Goal: Task Accomplishment & Management: Manage account settings

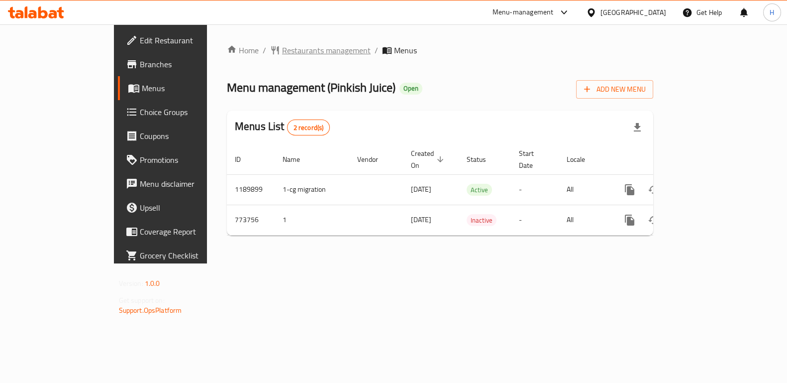
click at [282, 55] on span "Restaurants management" at bounding box center [326, 50] width 89 height 12
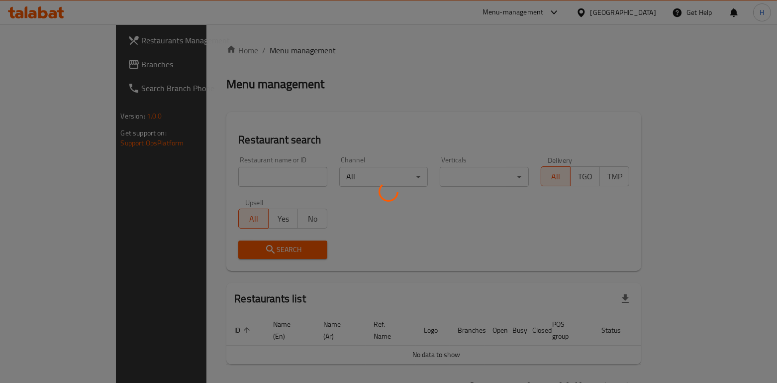
click at [186, 168] on div at bounding box center [388, 191] width 777 height 383
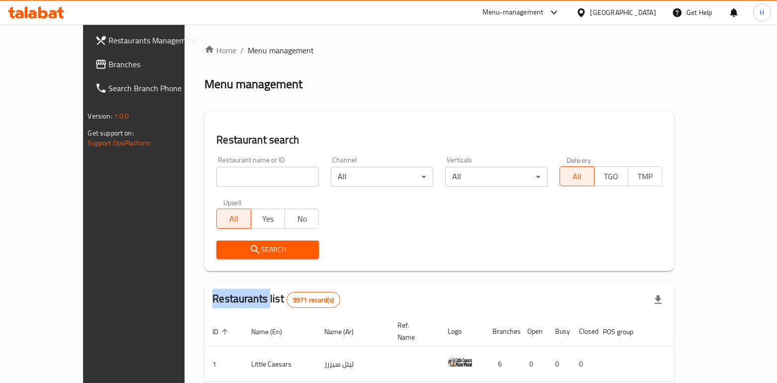
click at [204, 169] on div "Home / Menu management Menu management Restaurant search Restaurant name or ID …" at bounding box center [439, 348] width 470 height 608
click at [216, 169] on input "search" at bounding box center [267, 177] width 102 height 20
paste input "Crepe & Juice"
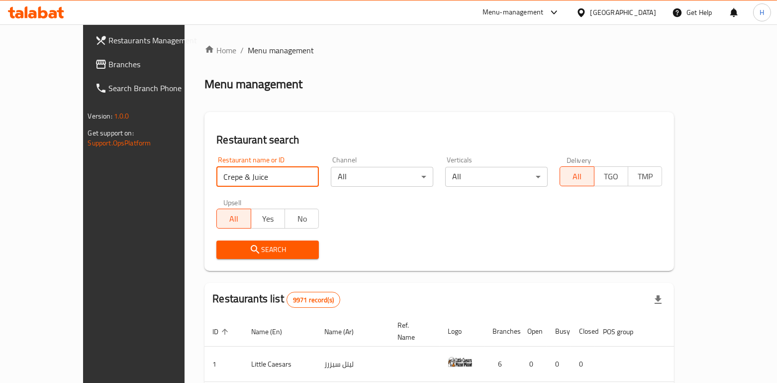
type input "Crepe & Juice"
click button "Search" at bounding box center [267, 249] width 102 height 18
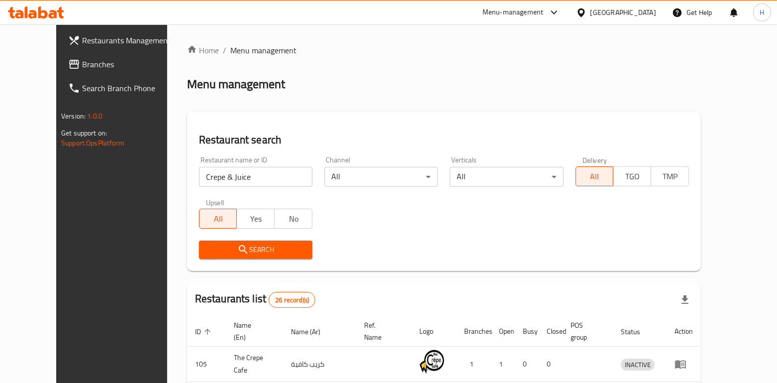
scroll to position [368, 0]
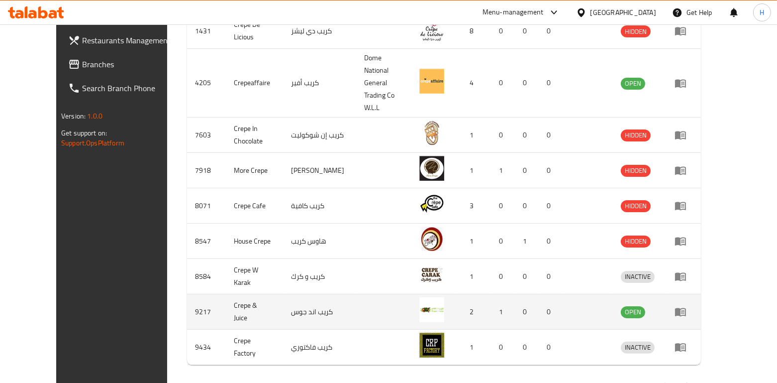
click at [686, 308] on icon "enhanced table" at bounding box center [680, 312] width 11 height 8
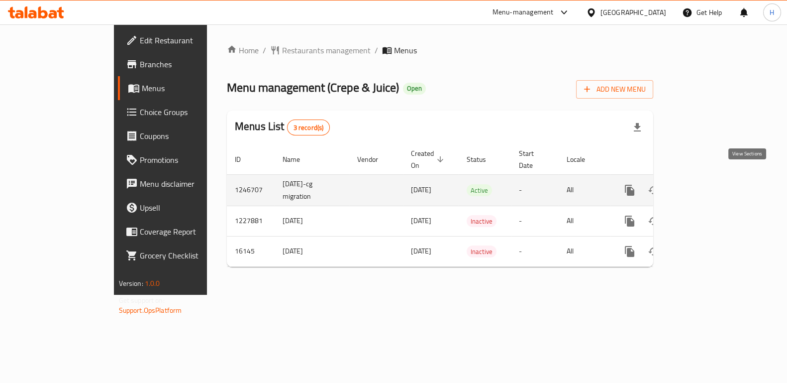
click at [713, 185] on link "enhanced table" at bounding box center [702, 190] width 24 height 24
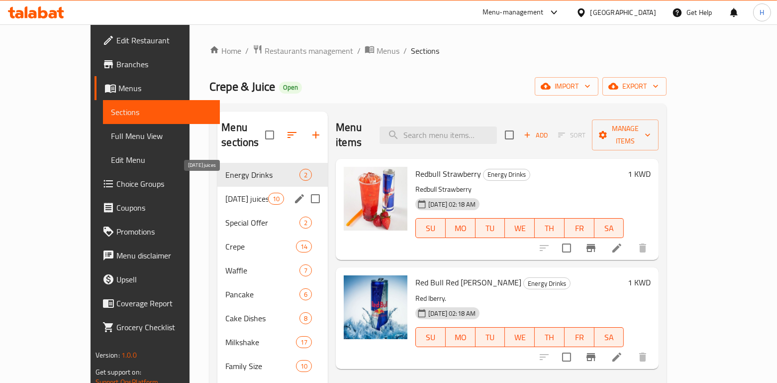
click at [225, 193] on span "Ramadan juices" at bounding box center [246, 199] width 42 height 12
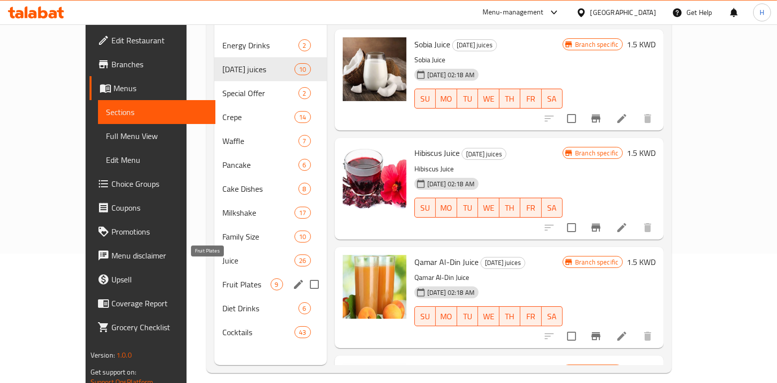
scroll to position [130, 0]
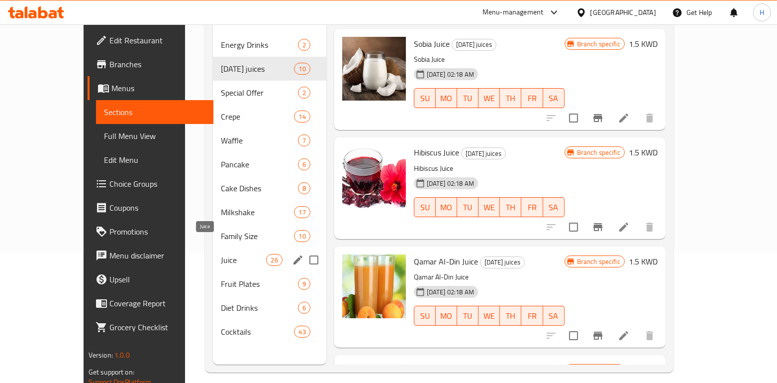
click at [221, 254] on span "Juice" at bounding box center [243, 260] width 45 height 12
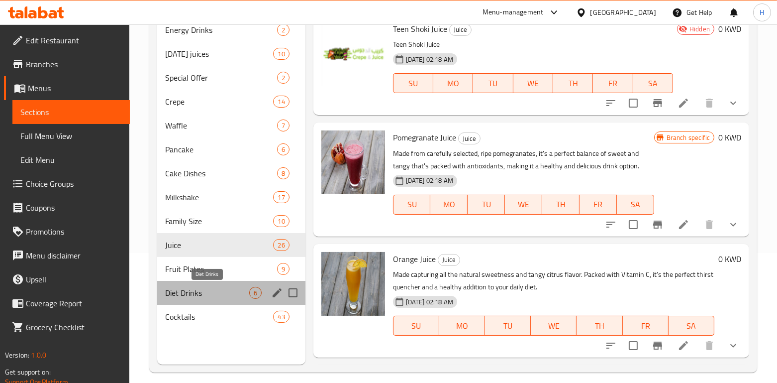
click at [217, 292] on span "Diet Drinks" at bounding box center [207, 293] width 84 height 12
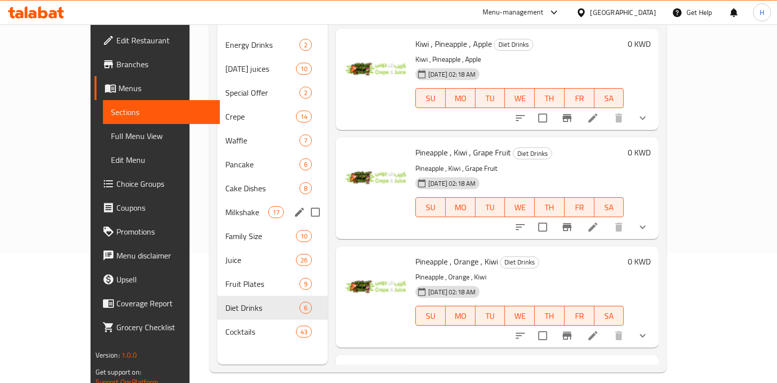
click at [217, 203] on div "Milkshake 17" at bounding box center [272, 212] width 110 height 24
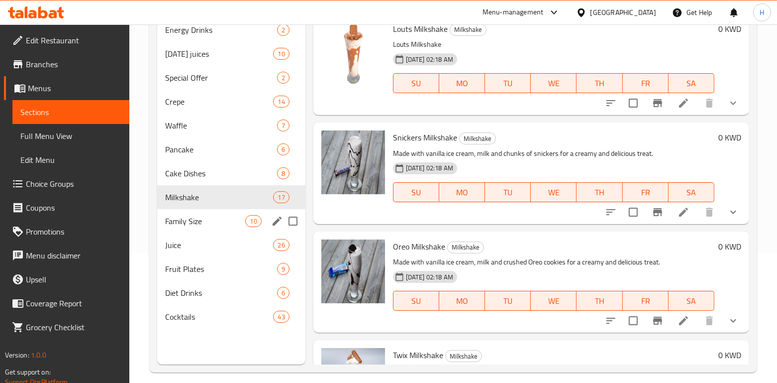
click at [201, 226] on div "Family Size 10" at bounding box center [231, 221] width 148 height 24
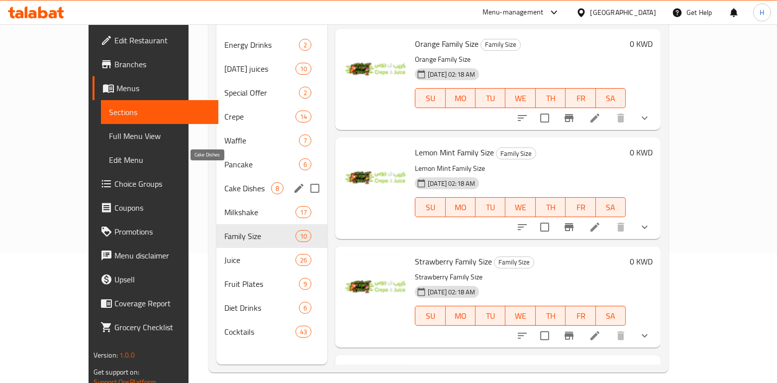
click at [224, 182] on span "Cake Dishes" at bounding box center [247, 188] width 47 height 12
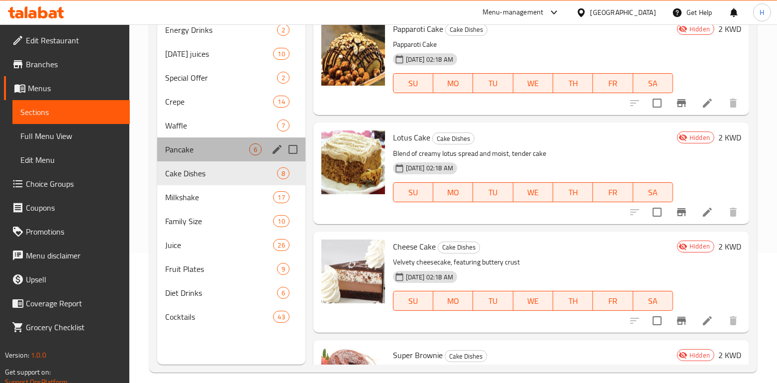
click at [196, 138] on div "Pancake 6" at bounding box center [231, 149] width 148 height 24
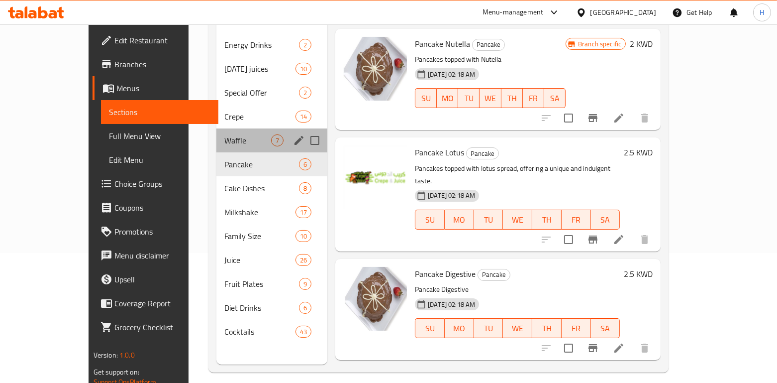
click at [216, 128] on div "Waffle 7" at bounding box center [271, 140] width 111 height 24
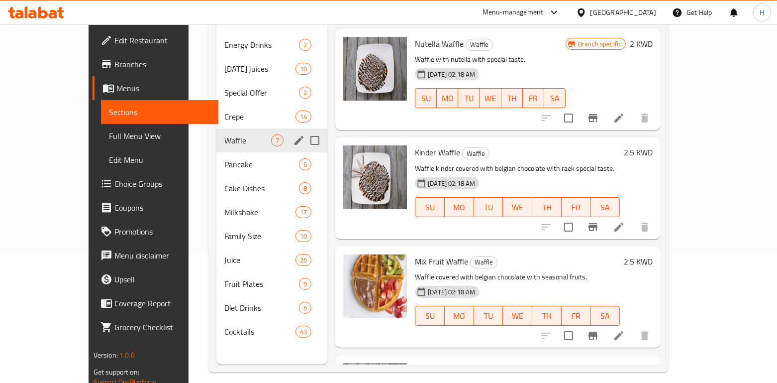
scroll to position [7, 0]
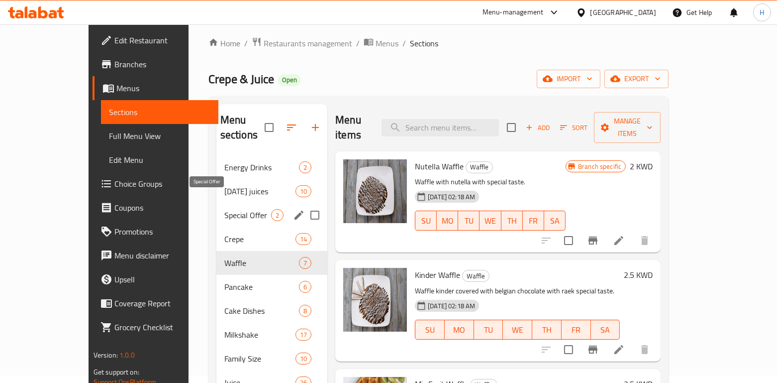
click at [224, 209] on span "Special Offer" at bounding box center [247, 215] width 47 height 12
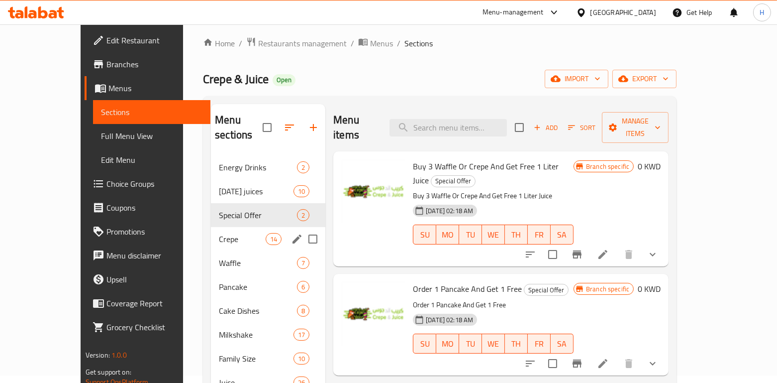
click at [219, 233] on span "Crepe" at bounding box center [242, 239] width 47 height 12
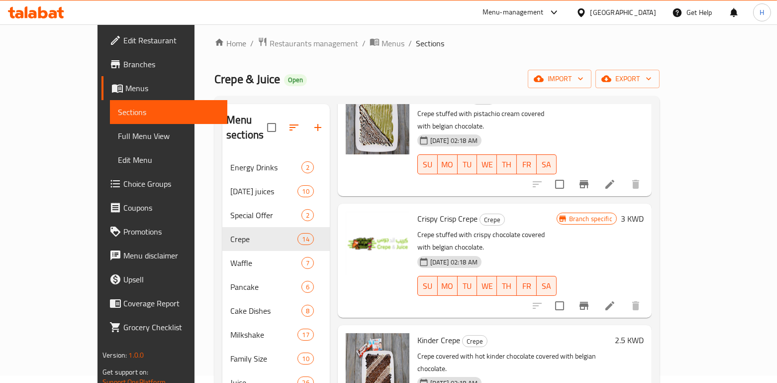
scroll to position [1111, 0]
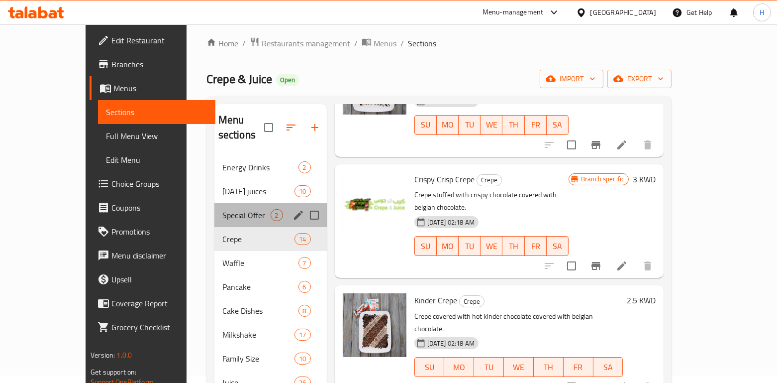
click at [214, 209] on div "Special Offer 2" at bounding box center [270, 215] width 112 height 24
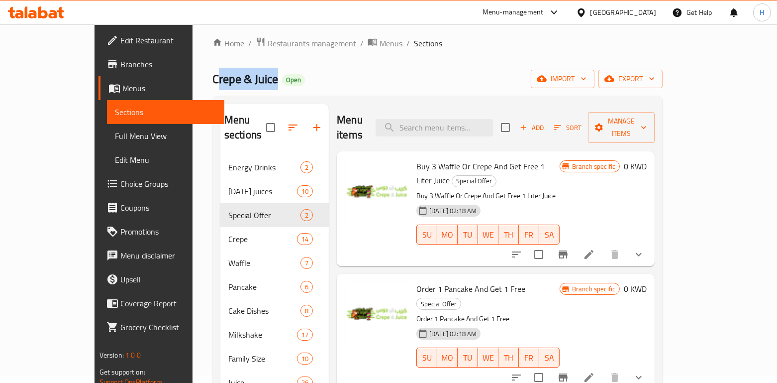
drag, startPoint x: 218, startPoint y: 81, endPoint x: 153, endPoint y: 89, distance: 65.7
click at [212, 87] on h2 "Crepe & Juice Open" at bounding box center [258, 79] width 93 height 16
drag, startPoint x: 141, startPoint y: 84, endPoint x: 213, endPoint y: 85, distance: 72.6
click at [213, 85] on div "Home / Restaurants management / Menus / Sections Crepe & Juice Open import expo…" at bounding box center [438, 265] width 490 height 497
copy span "Crepe & Juice"
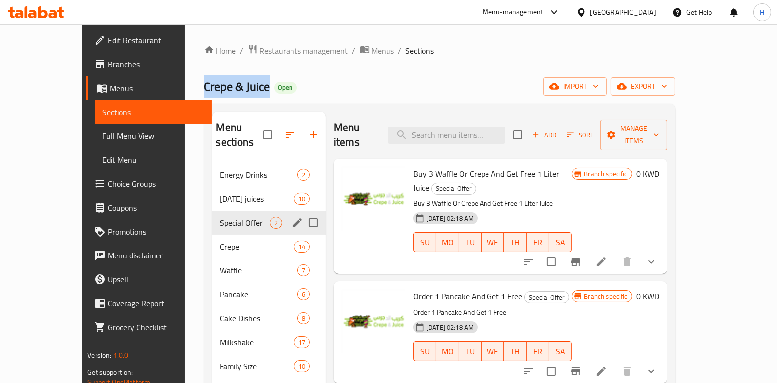
click at [212, 210] on div "Special Offer 2" at bounding box center [269, 222] width 114 height 24
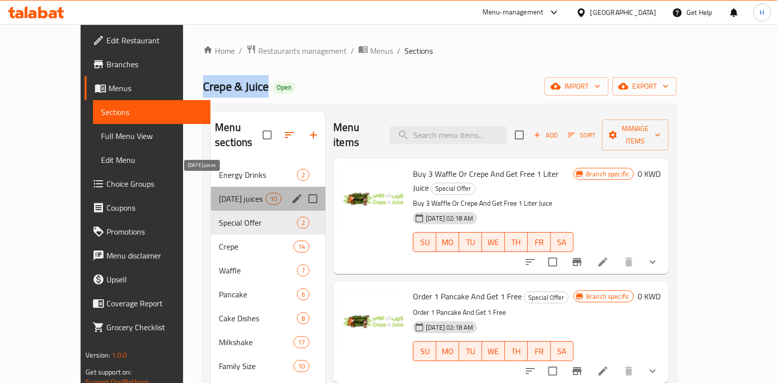
click at [219, 193] on span "Ramadan juices" at bounding box center [242, 199] width 47 height 12
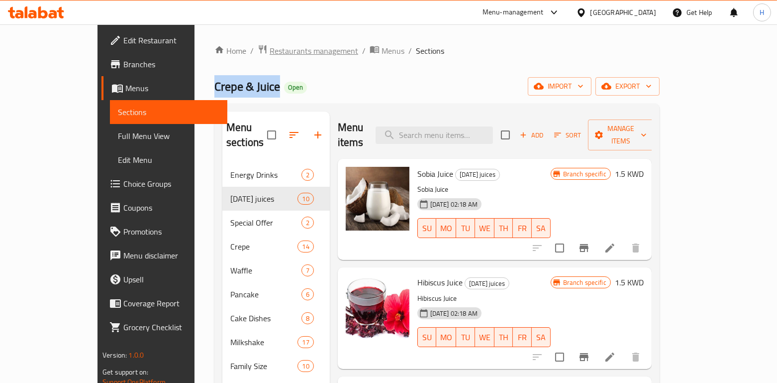
click at [270, 49] on span "Restaurants management" at bounding box center [314, 51] width 89 height 12
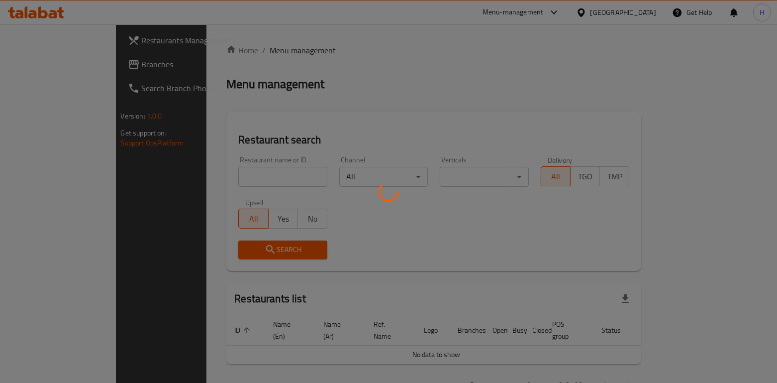
click at [209, 172] on div at bounding box center [388, 191] width 777 height 383
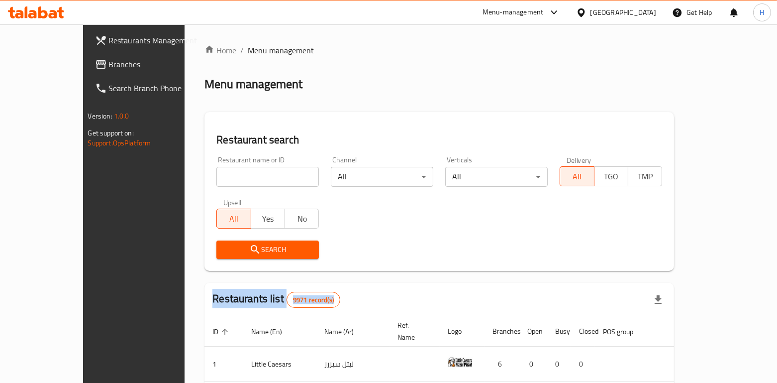
click at [209, 172] on div at bounding box center [388, 191] width 777 height 383
click at [216, 173] on input "search" at bounding box center [267, 177] width 102 height 20
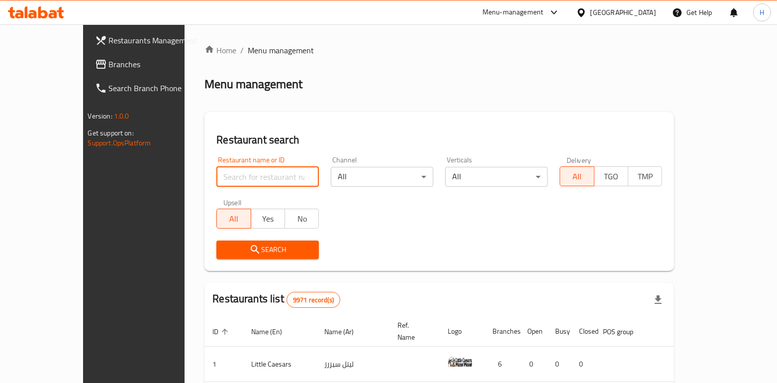
paste input "Jador La Choco"
type input "Jador La Choco"
click button "Search" at bounding box center [267, 249] width 102 height 18
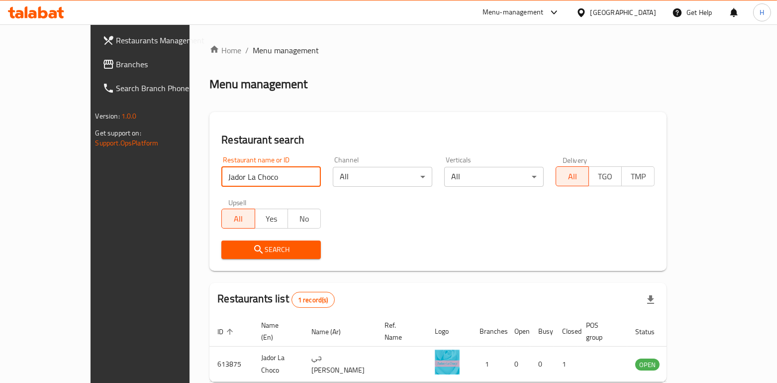
scroll to position [41, 0]
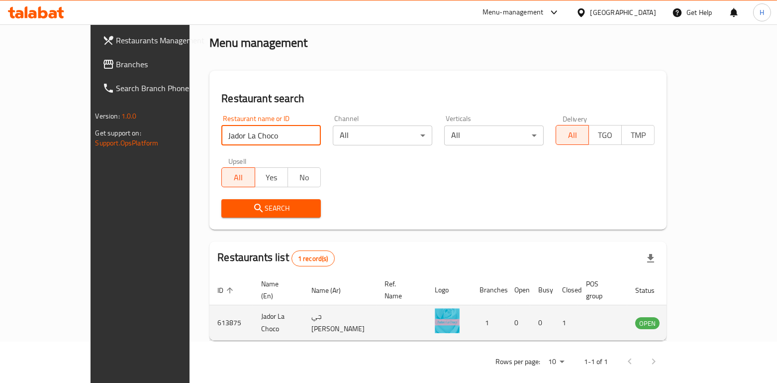
click at [706, 316] on link "enhanced table" at bounding box center [697, 322] width 18 height 12
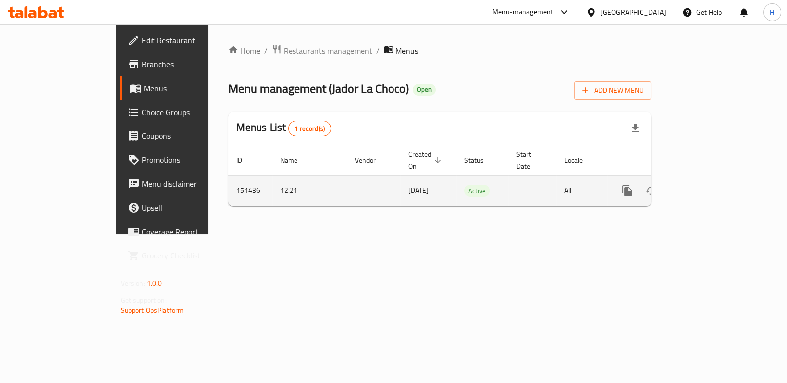
click at [711, 180] on link "enhanced table" at bounding box center [699, 191] width 24 height 24
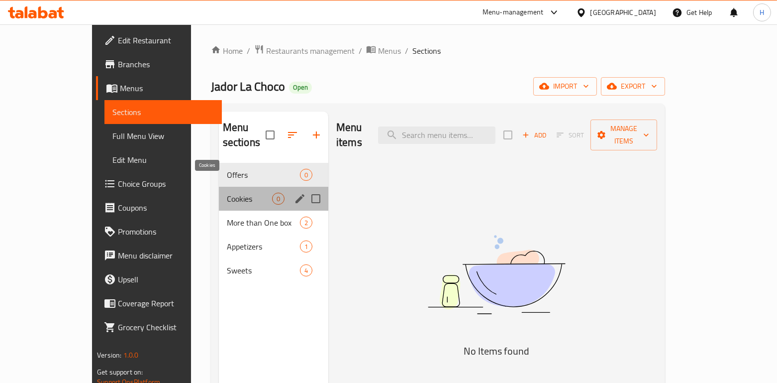
click at [227, 193] on span "Cookies" at bounding box center [249, 199] width 45 height 12
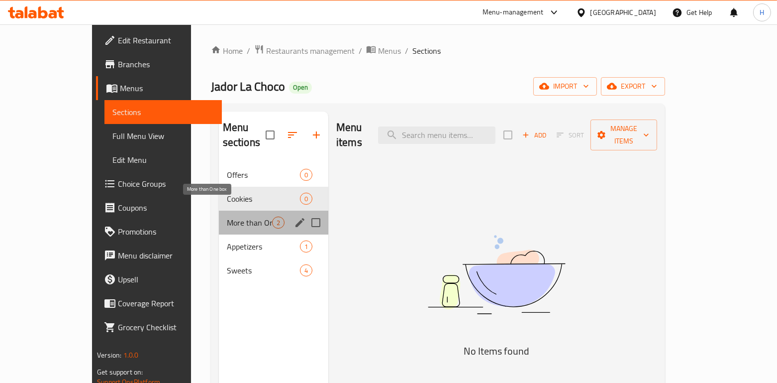
click at [227, 216] on span "More than One box" at bounding box center [249, 222] width 45 height 12
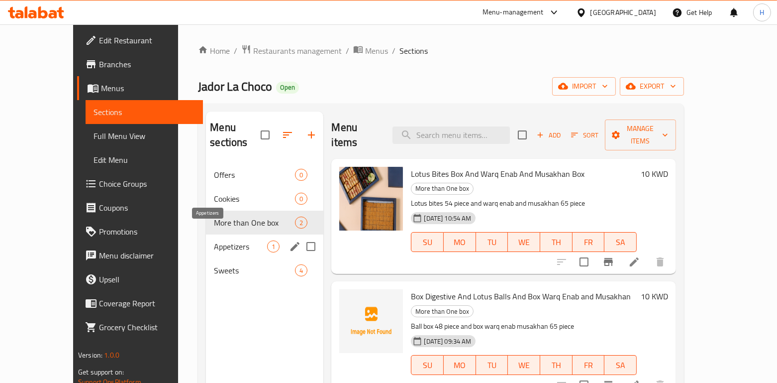
click at [214, 240] on span "Appetizers" at bounding box center [240, 246] width 53 height 12
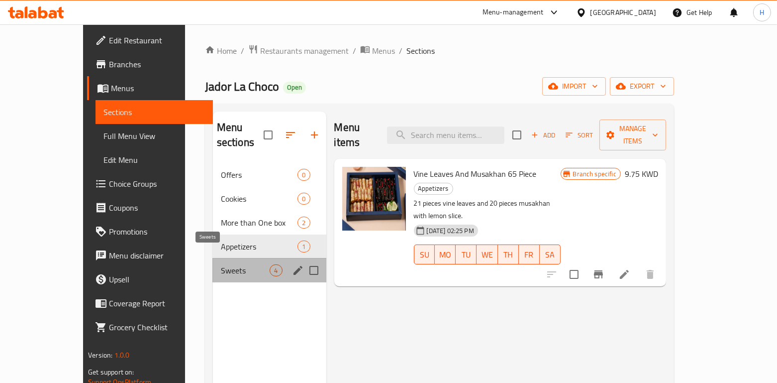
click at [221, 264] on span "Sweets" at bounding box center [245, 270] width 49 height 12
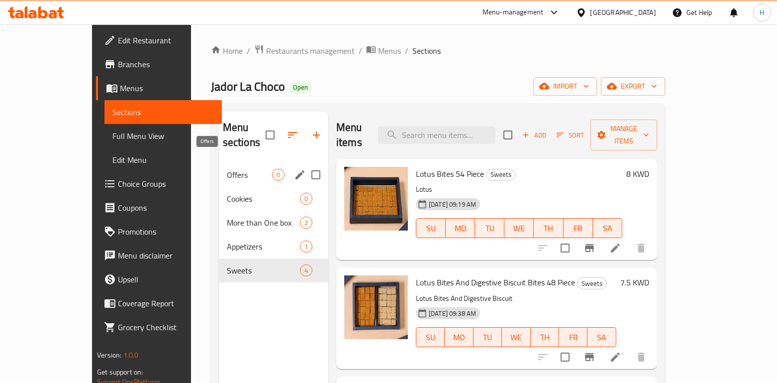
click at [227, 169] on span "Offers" at bounding box center [249, 175] width 45 height 12
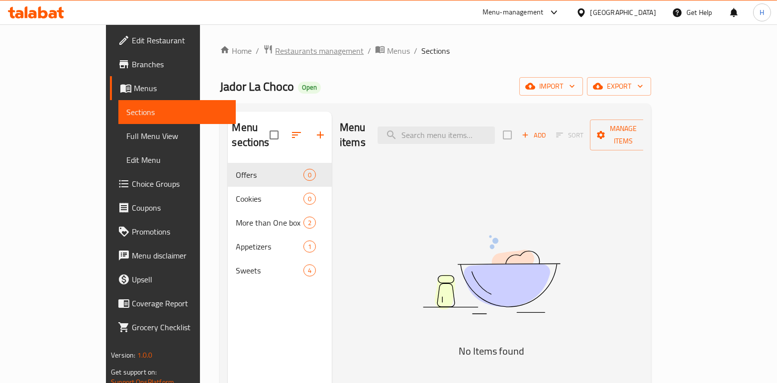
click at [275, 53] on span "Restaurants management" at bounding box center [319, 51] width 89 height 12
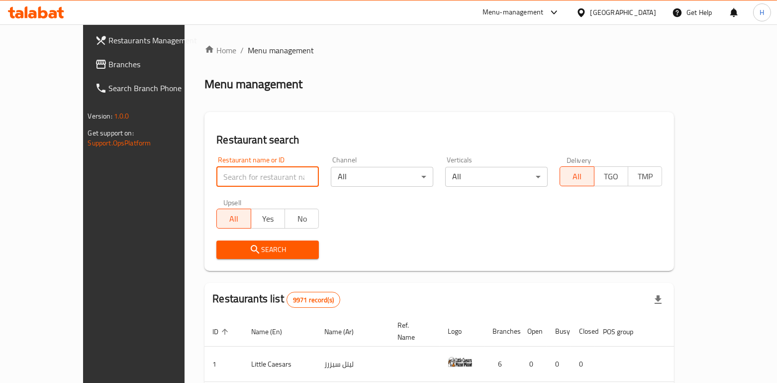
click at [216, 172] on input "search" at bounding box center [267, 177] width 102 height 20
paste input "56690245"
click button "Search" at bounding box center [267, 249] width 102 height 18
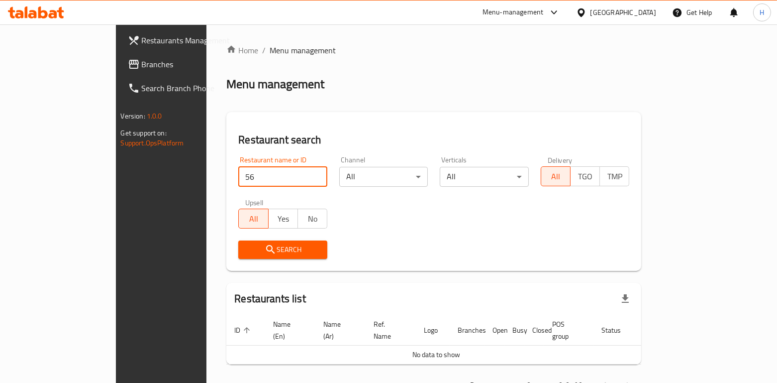
type input "5"
paste input "Jador La Choco"
type input "Jador La Choco"
click at [238, 240] on button "Search" at bounding box center [282, 249] width 89 height 18
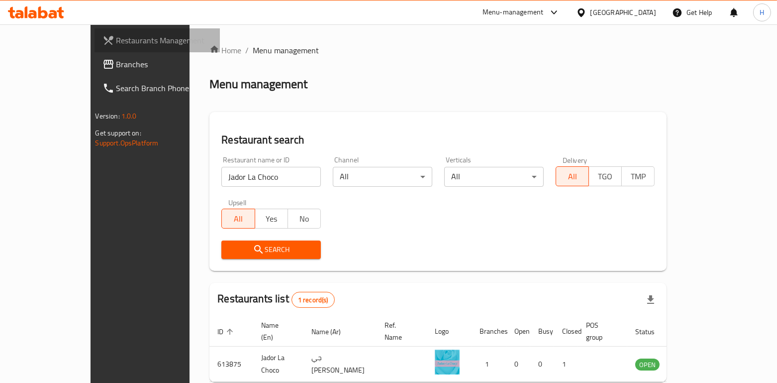
click at [95, 50] on link "Restaurants Management" at bounding box center [158, 40] width 126 height 24
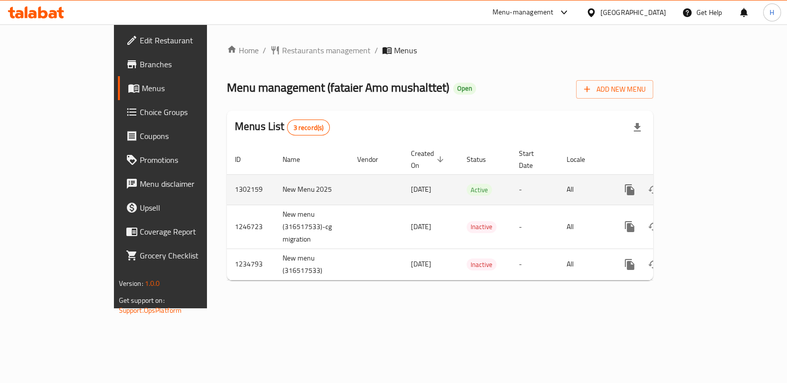
click at [713, 178] on link "enhanced table" at bounding box center [702, 190] width 24 height 24
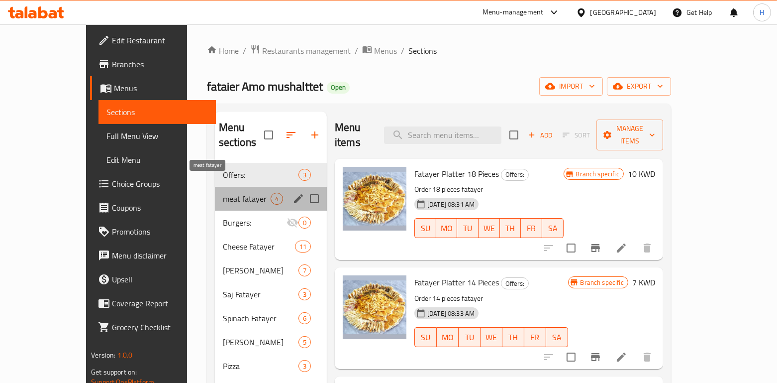
click at [223, 193] on span "meat fatayer" at bounding box center [247, 199] width 48 height 12
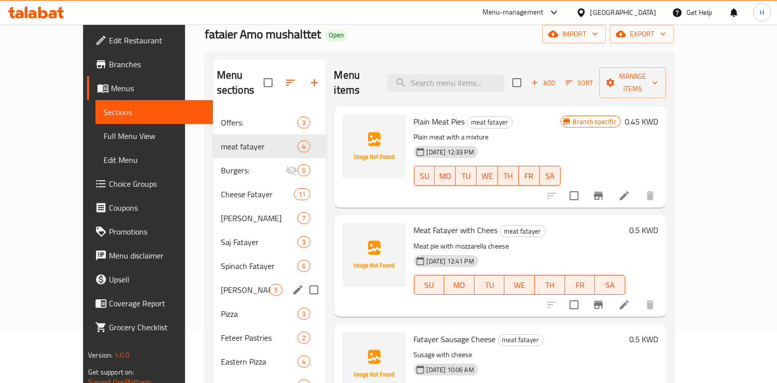
scroll to position [56, 0]
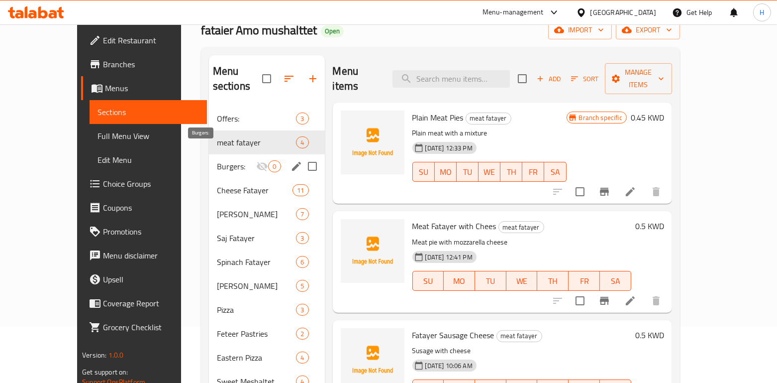
click at [217, 160] on span "Burgers:" at bounding box center [237, 166] width 40 height 12
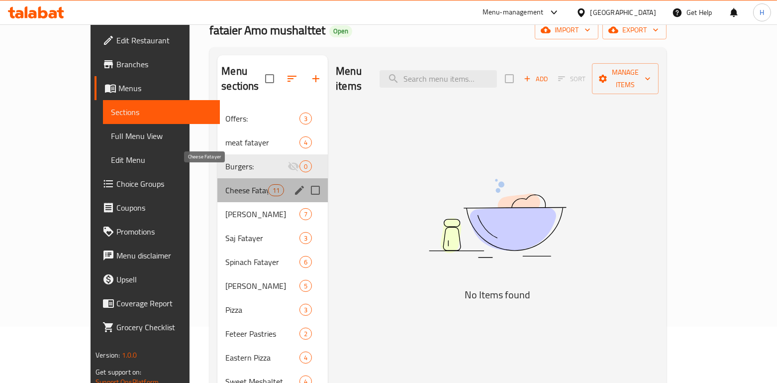
click at [225, 184] on span "Cheese Fatayer" at bounding box center [246, 190] width 42 height 12
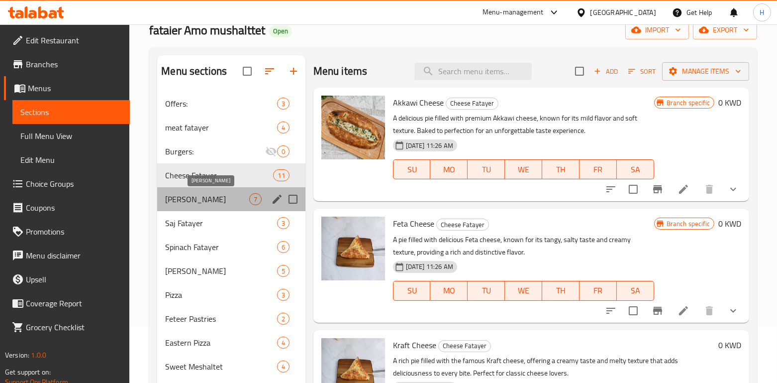
click at [196, 197] on span "[PERSON_NAME]" at bounding box center [207, 199] width 84 height 12
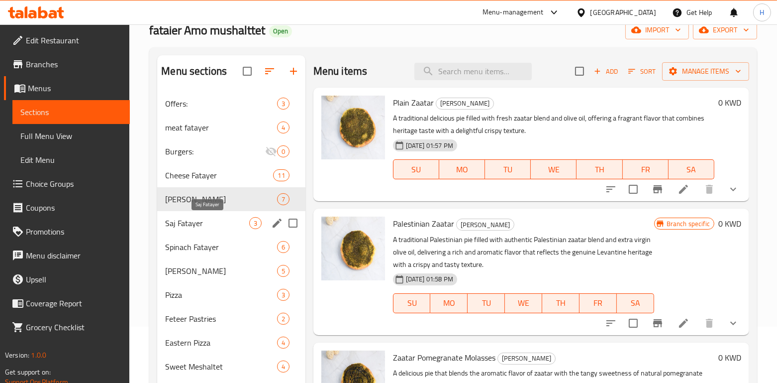
click at [197, 226] on span "Saj Fatayer" at bounding box center [207, 223] width 84 height 12
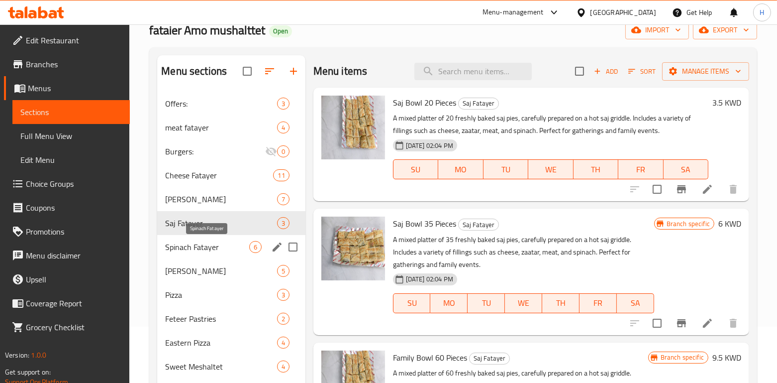
click at [199, 253] on div "Spinach Fatayer 6" at bounding box center [231, 247] width 148 height 24
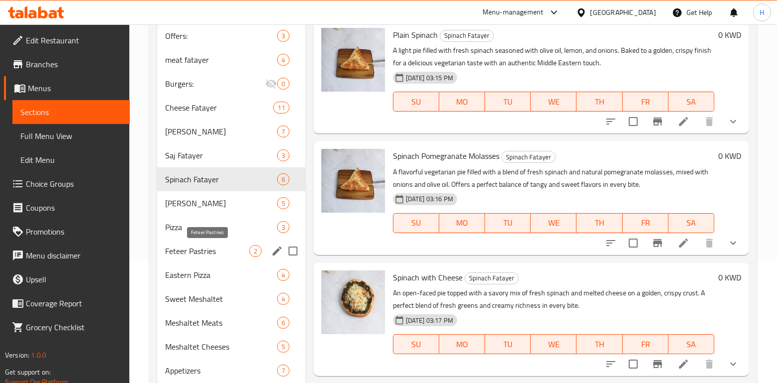
scroll to position [123, 0]
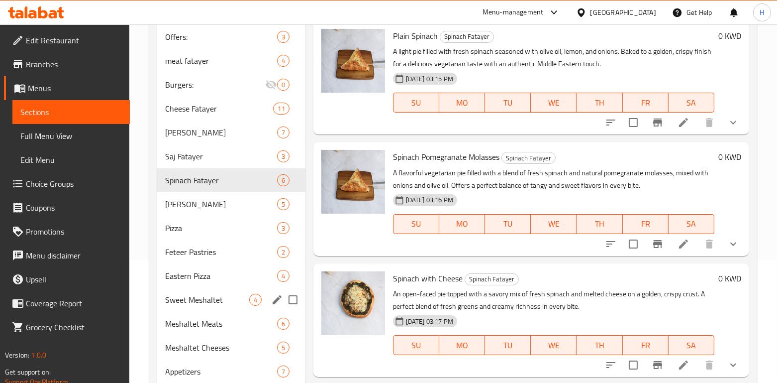
click at [184, 291] on div "Sweet Meshaltet 4" at bounding box center [231, 300] width 148 height 24
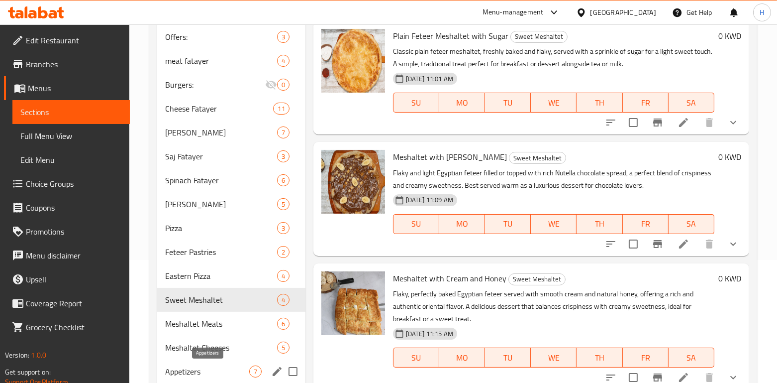
scroll to position [203, 0]
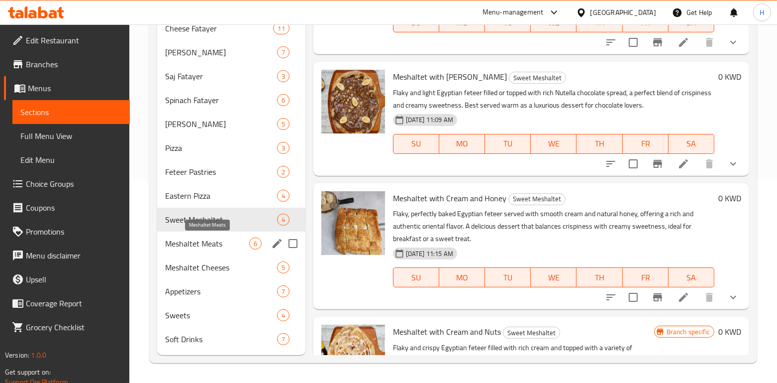
click at [180, 243] on span "Meshaltet Meats" at bounding box center [207, 243] width 84 height 12
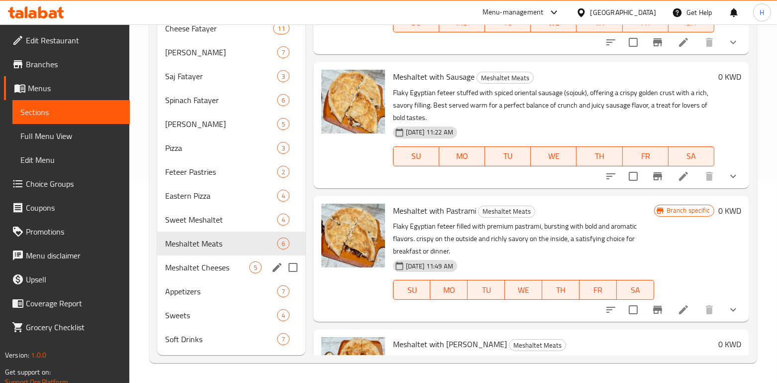
click at [186, 259] on div "Meshaltet Cheeses 5" at bounding box center [231, 267] width 148 height 24
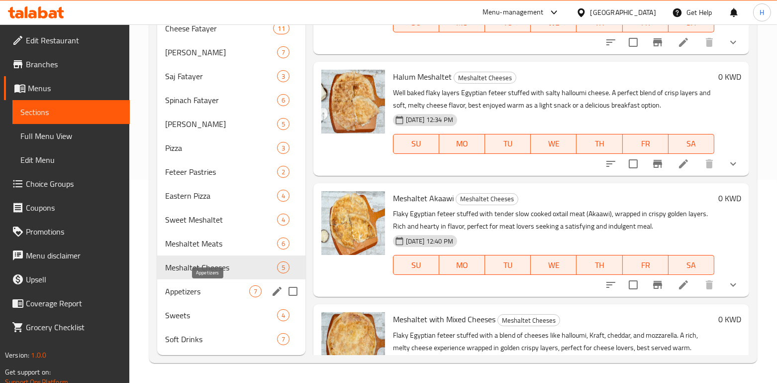
click at [205, 291] on span "Appetizers" at bounding box center [207, 291] width 84 height 12
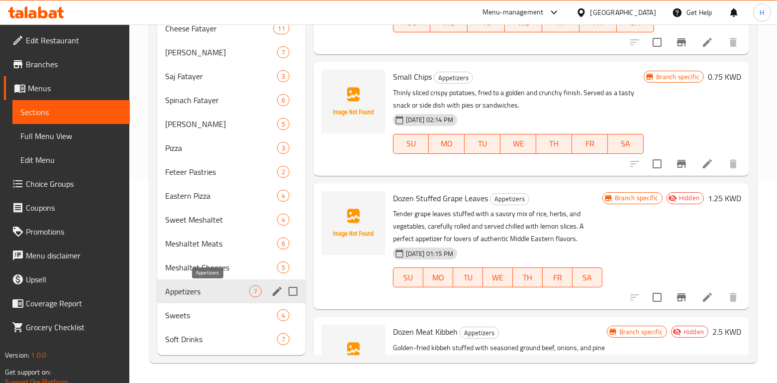
scroll to position [201, 0]
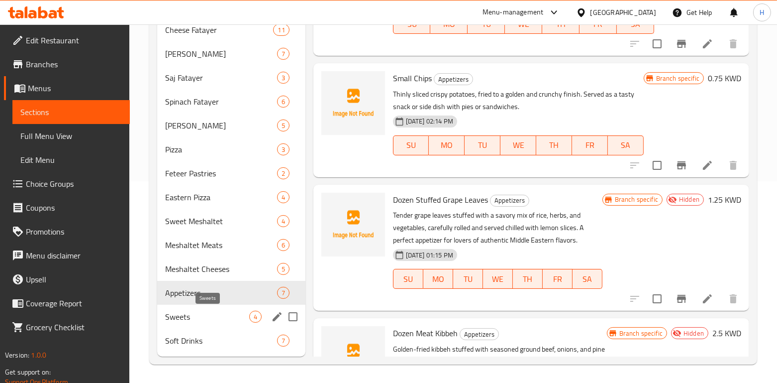
click at [198, 318] on span "Sweets" at bounding box center [207, 316] width 84 height 12
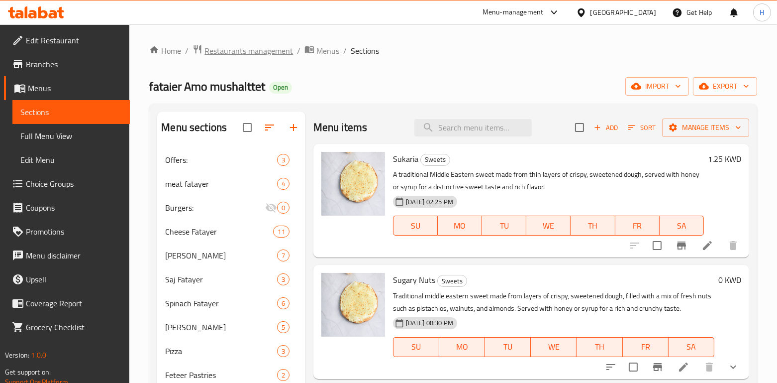
click at [272, 49] on span "Restaurants management" at bounding box center [248, 51] width 89 height 12
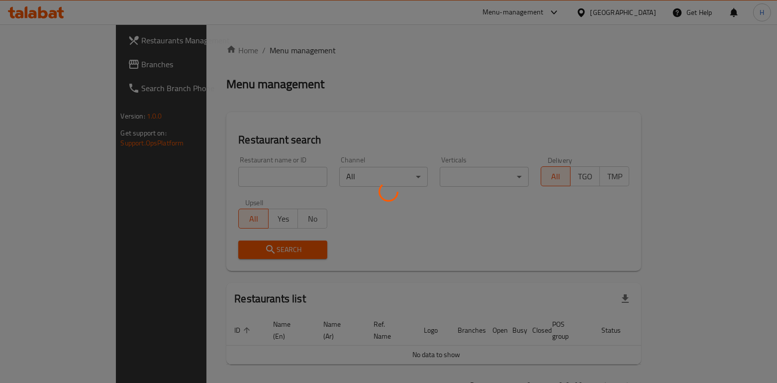
click at [194, 185] on div at bounding box center [388, 191] width 777 height 383
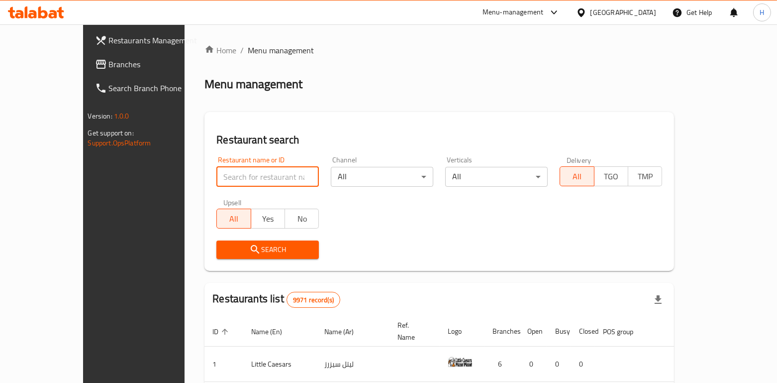
click at [216, 184] on input "search" at bounding box center [267, 177] width 102 height 20
paste input "Overlap"
type input "Overlap"
click button "Search" at bounding box center [267, 249] width 102 height 18
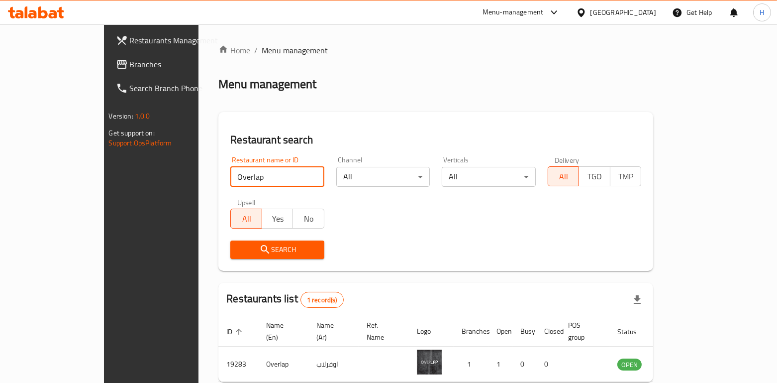
scroll to position [41, 0]
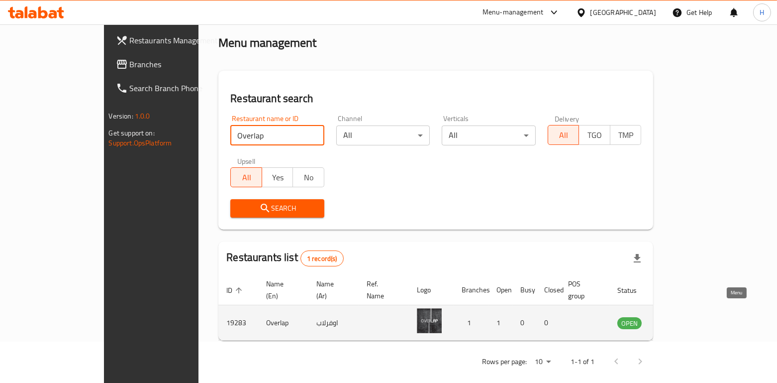
click at [688, 316] on link "enhanced table" at bounding box center [679, 322] width 18 height 12
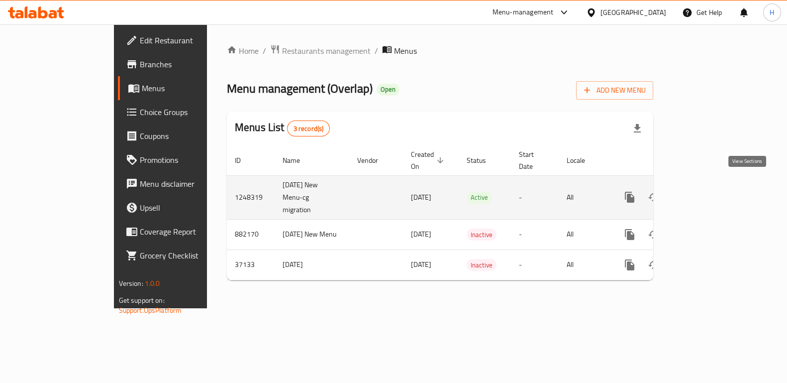
click at [707, 191] on icon "enhanced table" at bounding box center [701, 197] width 12 height 12
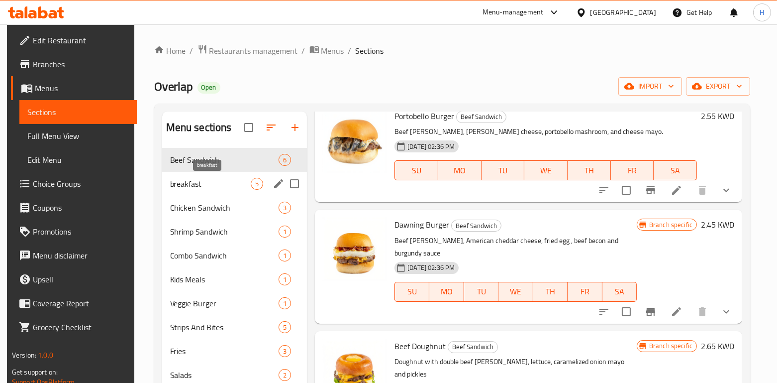
click at [212, 182] on span "breakfast" at bounding box center [210, 184] width 81 height 12
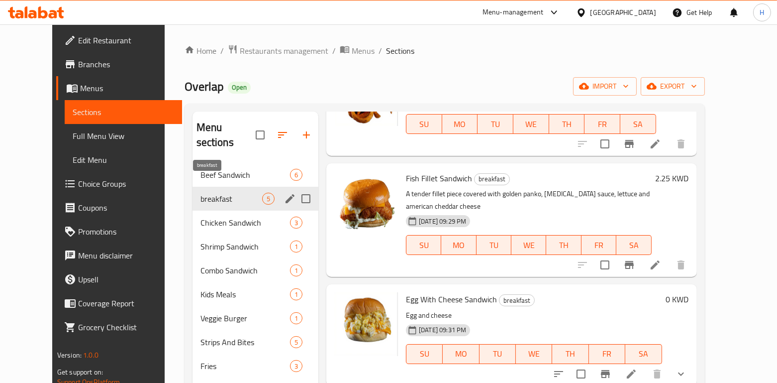
scroll to position [186, 0]
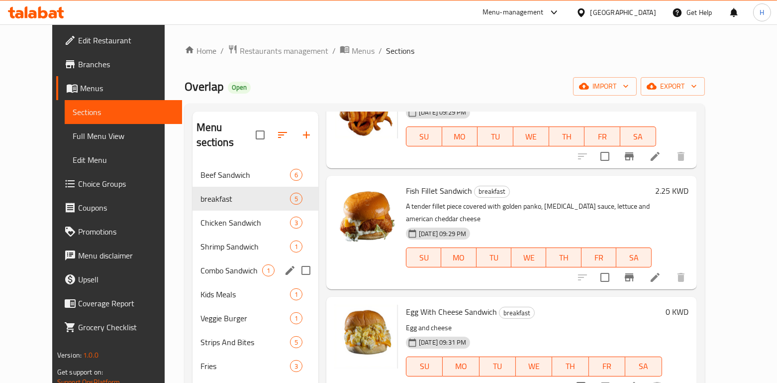
click at [200, 264] on span "Combo Sandwich" at bounding box center [231, 270] width 62 height 12
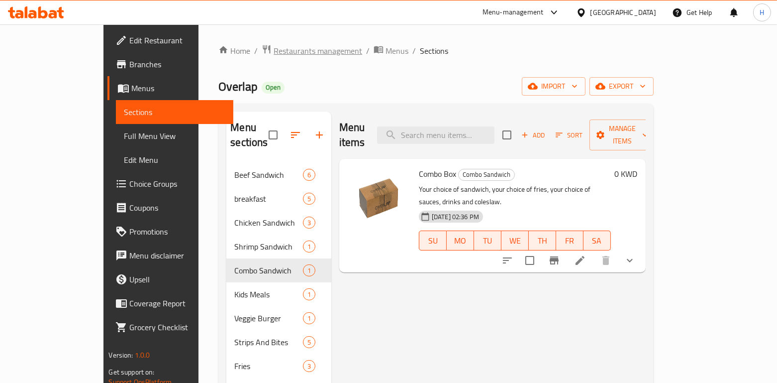
click at [274, 53] on span "Restaurants management" at bounding box center [318, 51] width 89 height 12
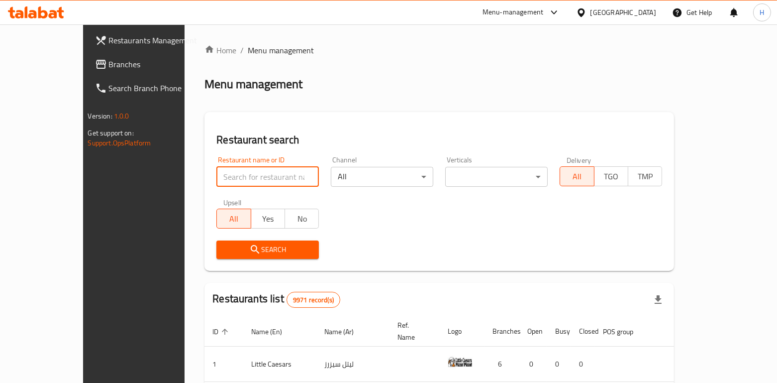
click at [216, 182] on input "search" at bounding box center [267, 177] width 102 height 20
paste input "Astra Lounge"
type input "Astra Lounge"
click button "Search" at bounding box center [267, 249] width 102 height 18
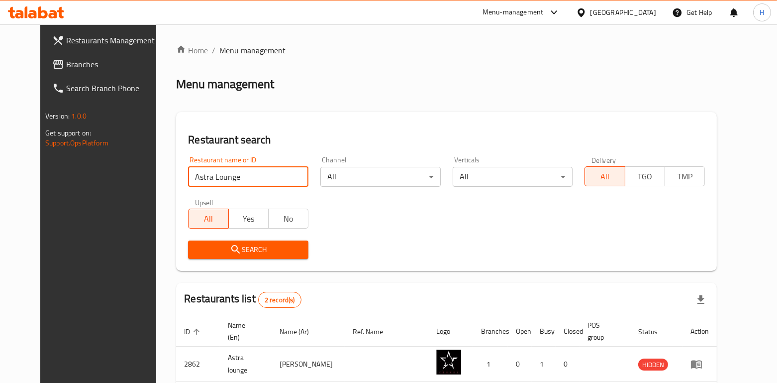
scroll to position [88, 0]
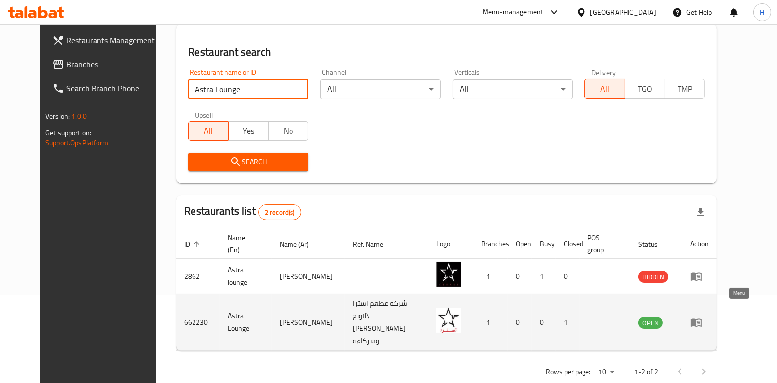
click at [702, 316] on icon "enhanced table" at bounding box center [697, 322] width 12 height 12
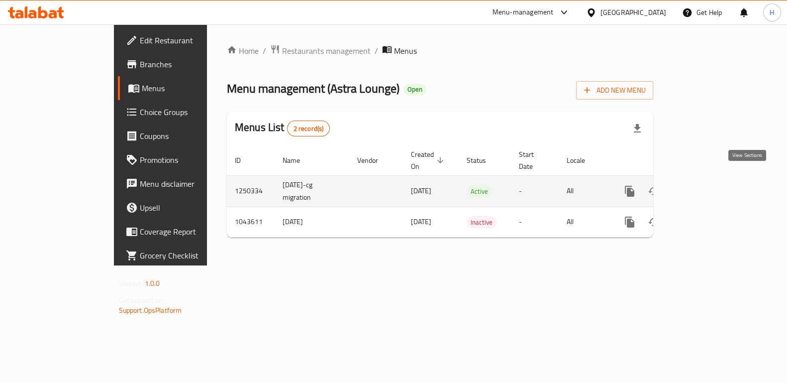
click at [707, 185] on icon "enhanced table" at bounding box center [701, 191] width 12 height 12
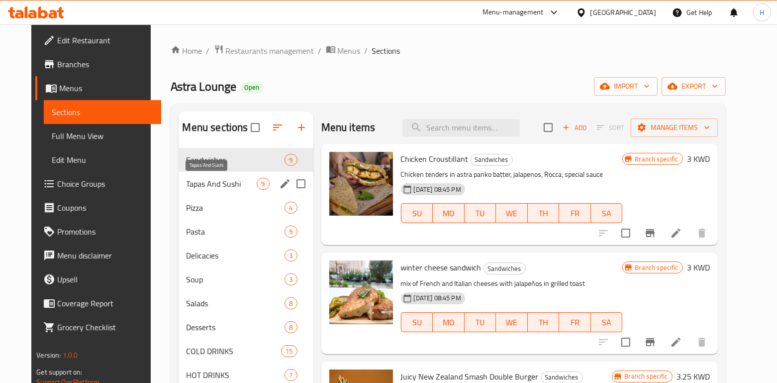
click at [212, 188] on span "Tapas And Sushi" at bounding box center [222, 184] width 71 height 12
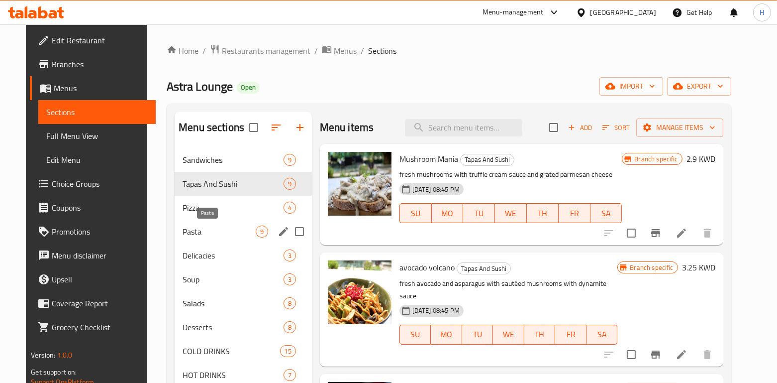
click at [212, 226] on span "Pasta" at bounding box center [219, 231] width 73 height 12
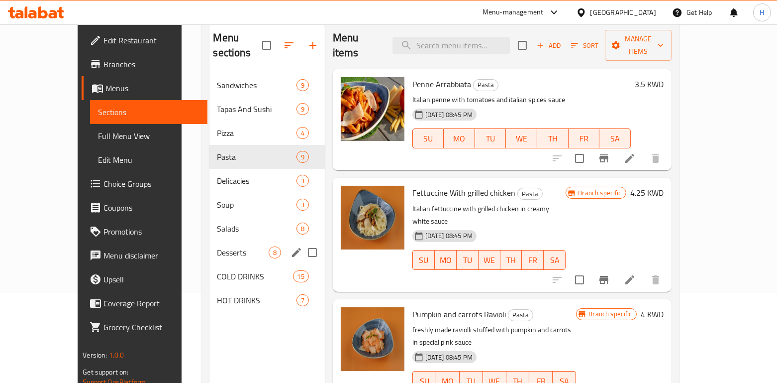
scroll to position [89, 0]
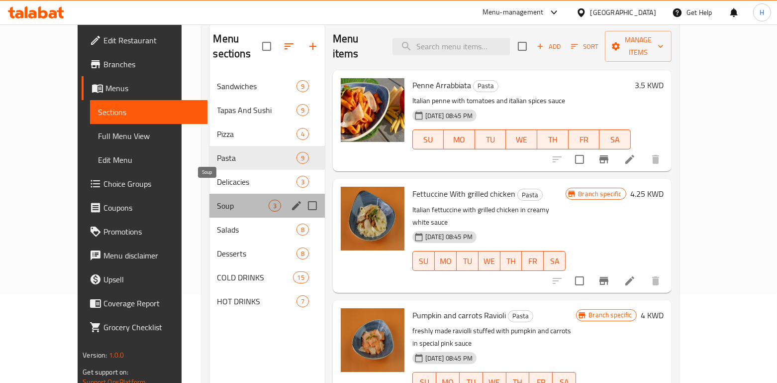
click at [217, 199] on span "Soup" at bounding box center [242, 205] width 51 height 12
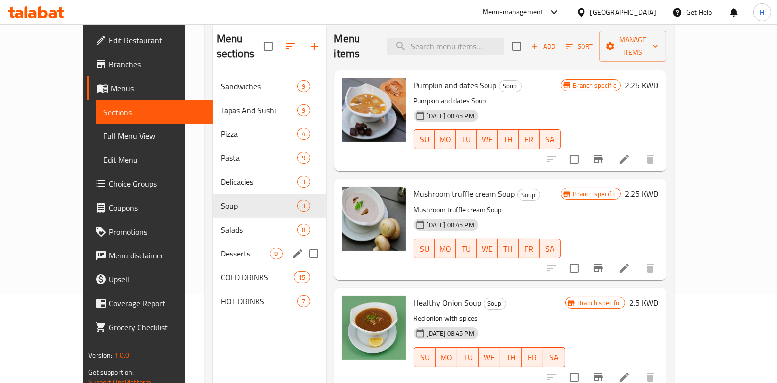
click at [213, 241] on div "Desserts 8" at bounding box center [269, 253] width 113 height 24
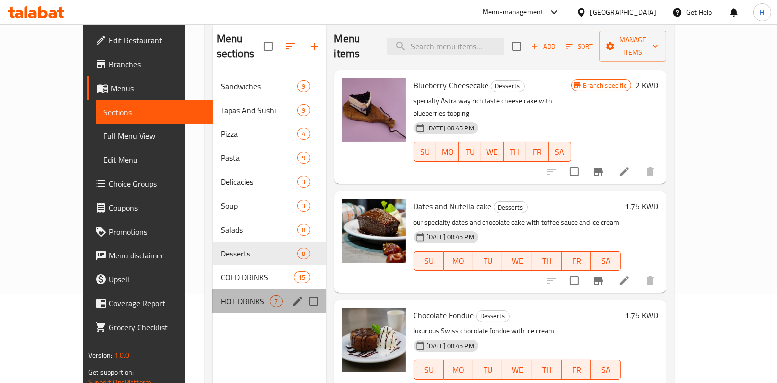
click at [213, 289] on div "HOT DRINKS 7" at bounding box center [269, 301] width 113 height 24
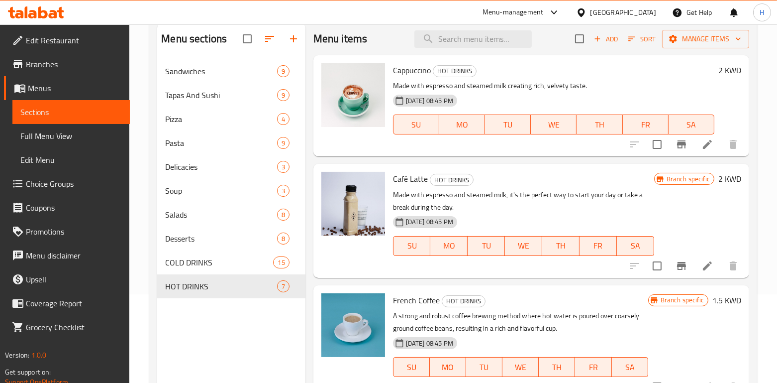
click at [200, 312] on div "Menu sections Sandwiches 9 Tapas And Sushi 9 Pizza 4 Pasta 9 Delicacies 3 Soup …" at bounding box center [231, 214] width 148 height 383
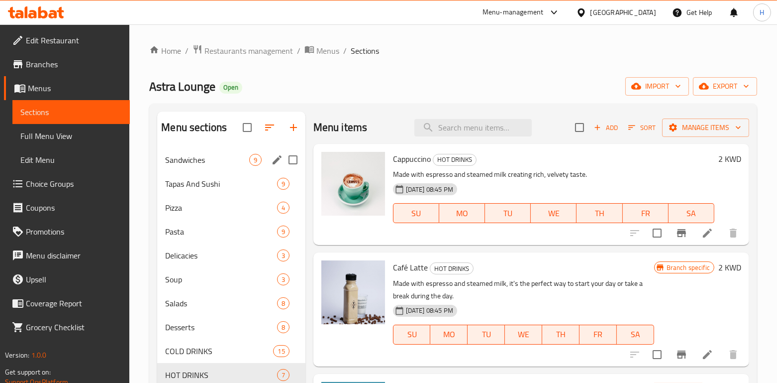
click at [195, 154] on span "Sandwiches" at bounding box center [207, 160] width 84 height 12
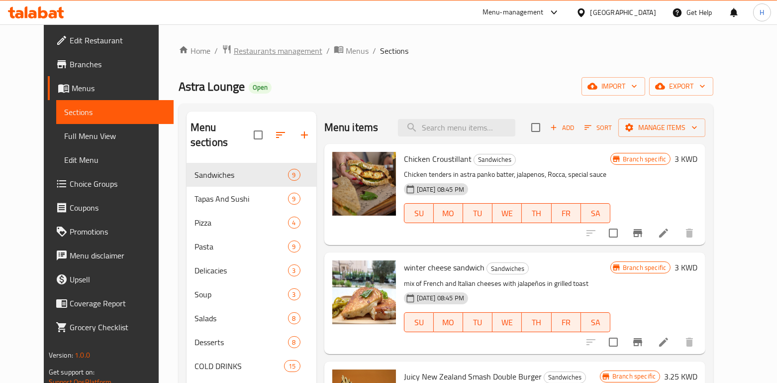
click at [254, 50] on span "Restaurants management" at bounding box center [278, 51] width 89 height 12
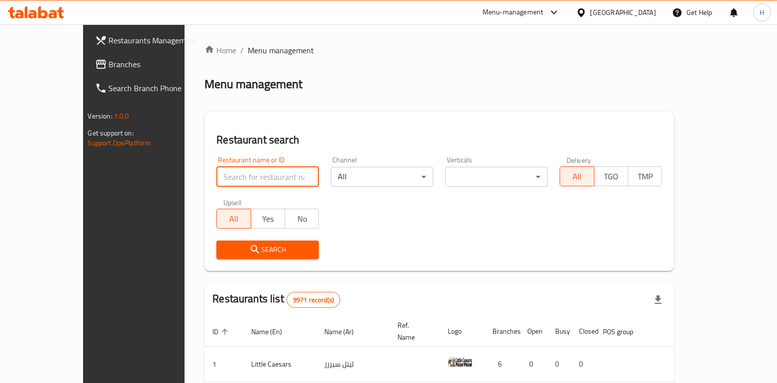
click at [216, 174] on input "search" at bounding box center [267, 177] width 102 height 20
paste input "Awar Galb Juices"
type input "Awar Galb Juices"
click button "Search" at bounding box center [267, 249] width 102 height 18
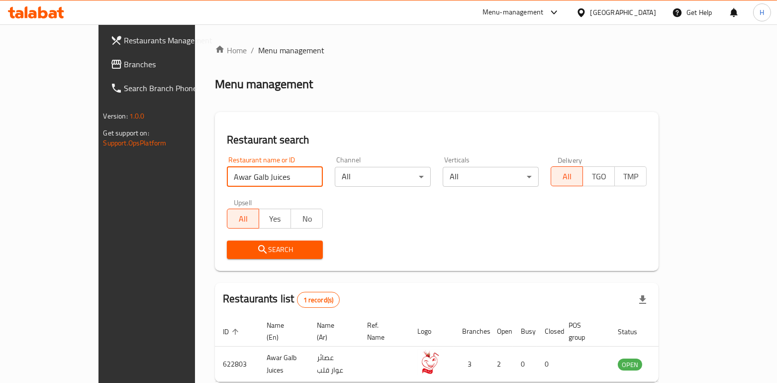
scroll to position [41, 0]
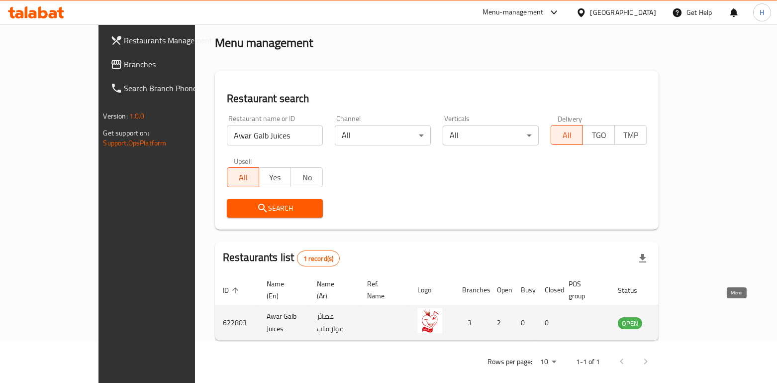
click at [682, 319] on icon "enhanced table" at bounding box center [676, 323] width 11 height 8
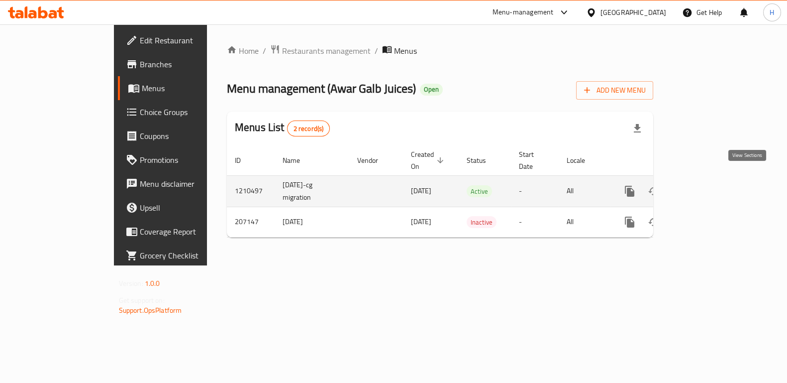
click at [707, 185] on icon "enhanced table" at bounding box center [701, 191] width 12 height 12
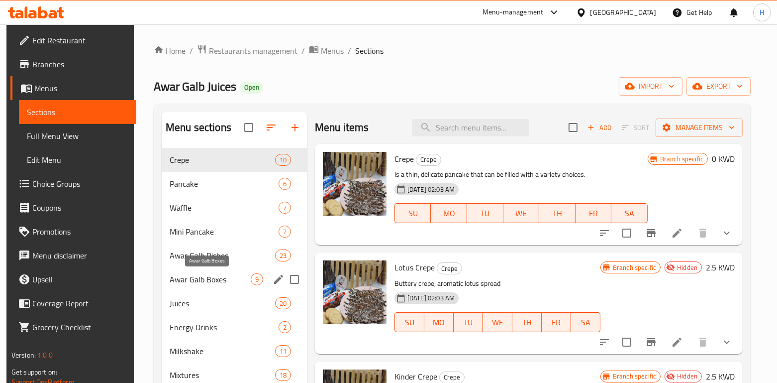
click at [189, 282] on span "Awar Galb Boxes" at bounding box center [210, 279] width 81 height 12
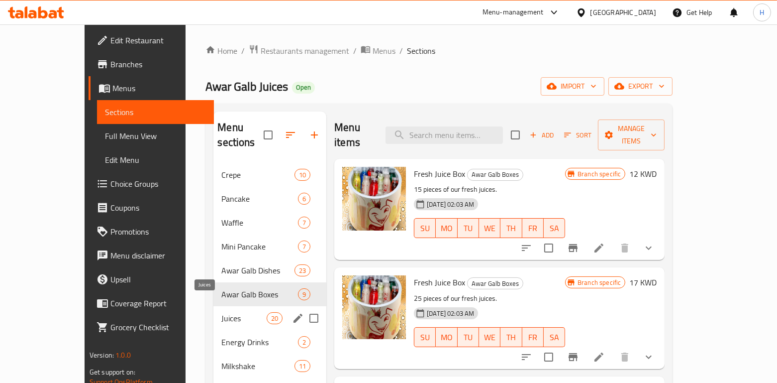
click at [221, 312] on span "Juices" at bounding box center [243, 318] width 45 height 12
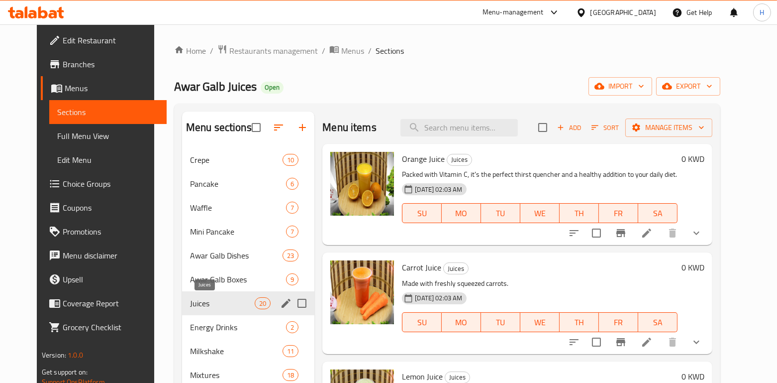
scroll to position [128, 0]
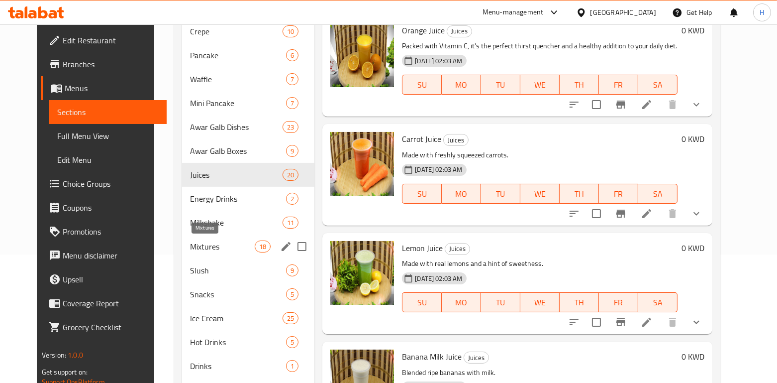
click at [192, 249] on span "Mixtures" at bounding box center [222, 246] width 65 height 12
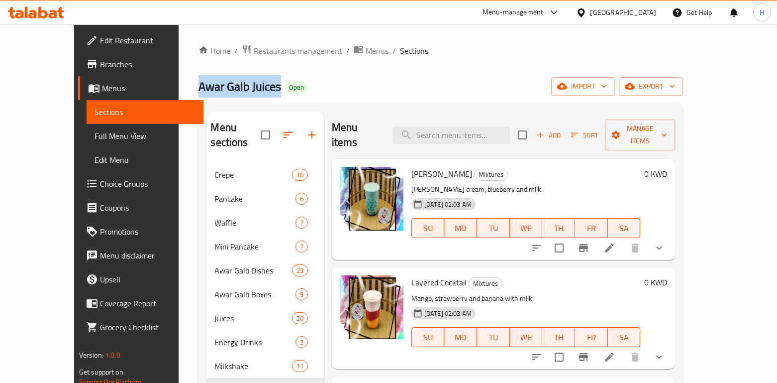
drag, startPoint x: 231, startPoint y: 86, endPoint x: 134, endPoint y: 84, distance: 97.0
click at [179, 84] on div "Home / Restaurants management / Menus / Sections Awar Galb Juices Open import e…" at bounding box center [441, 312] width 524 height 576
click at [179, 86] on div "Home / Restaurants management / Menus / Sections Awar Galb Juices Open import e…" at bounding box center [441, 312] width 524 height 576
click at [198, 90] on span "Awar Galb Juices" at bounding box center [239, 86] width 83 height 22
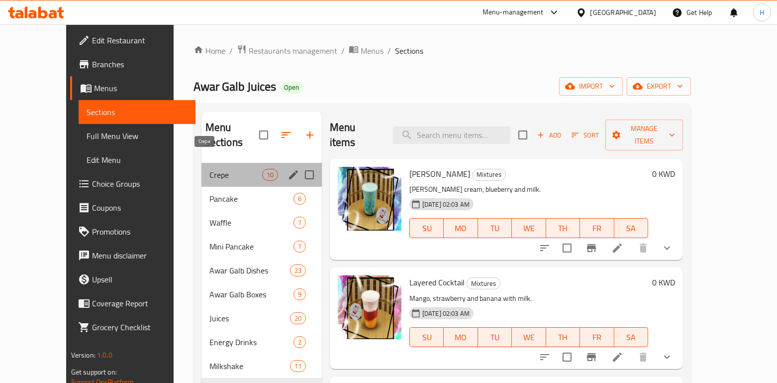
click at [209, 169] on span "Crepe" at bounding box center [235, 175] width 53 height 12
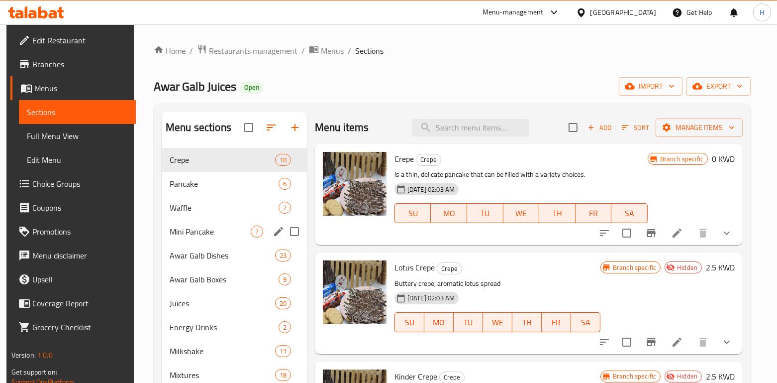
scroll to position [203, 0]
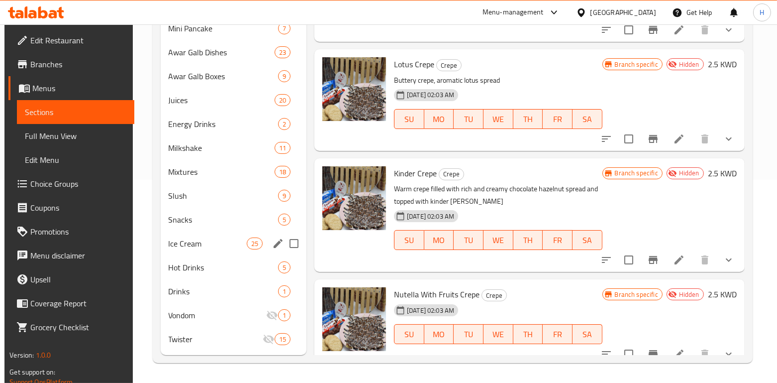
click at [197, 240] on span "Ice Cream" at bounding box center [208, 243] width 78 height 12
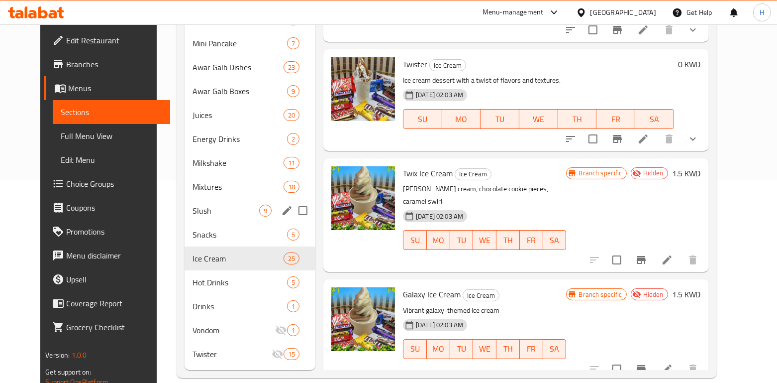
scroll to position [115, 0]
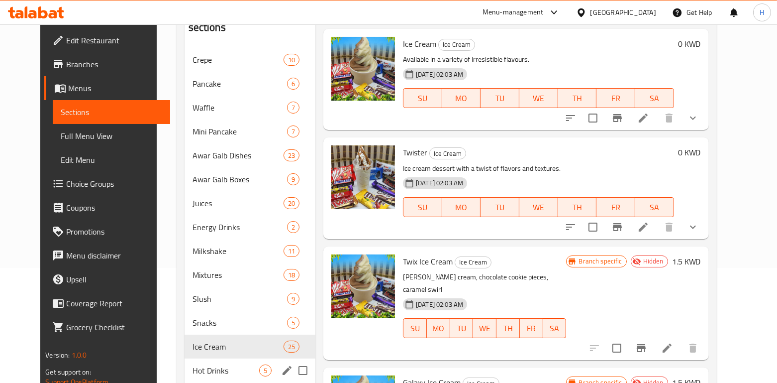
click at [185, 364] on div "Hot Drinks 5" at bounding box center [250, 370] width 131 height 24
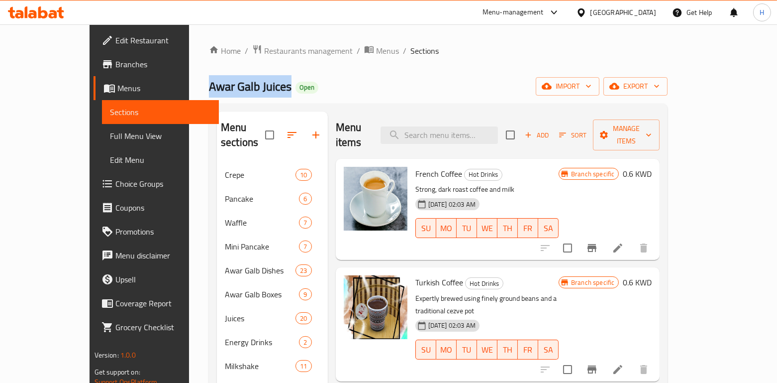
drag, startPoint x: 233, startPoint y: 88, endPoint x: 140, endPoint y: 90, distance: 93.1
click at [189, 90] on div "Home / Restaurants management / Menus / Sections Awar Galb Juices Open import e…" at bounding box center [438, 312] width 498 height 576
copy span "Awar Galb Juices"
click at [264, 54] on span "Restaurants management" at bounding box center [308, 51] width 89 height 12
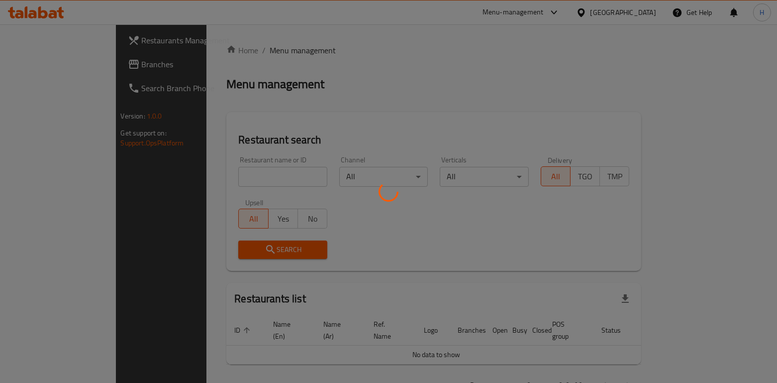
click at [224, 171] on div at bounding box center [388, 191] width 777 height 383
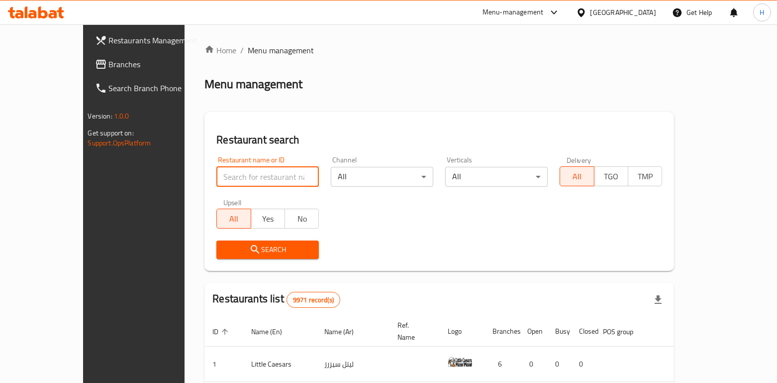
click at [216, 174] on input "search" at bounding box center [267, 177] width 102 height 20
paste input "Be K"
type input "Be K"
click button "Search" at bounding box center [267, 249] width 102 height 18
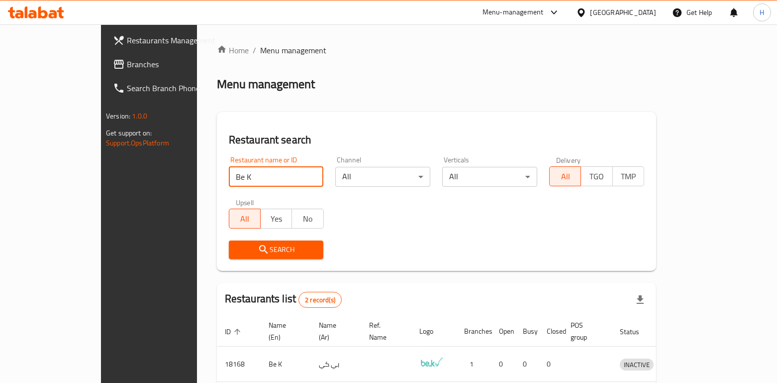
scroll to position [76, 0]
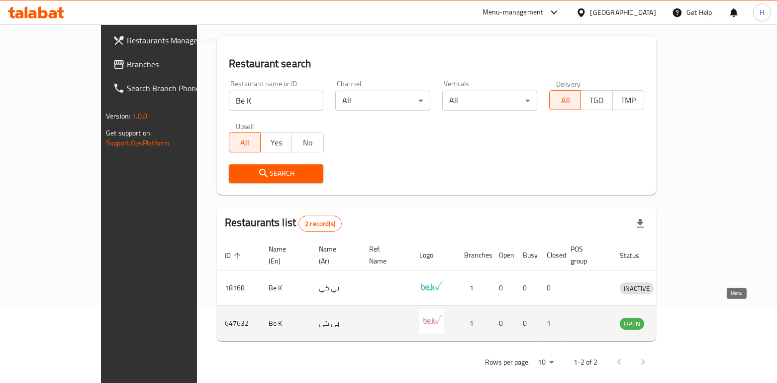
click at [686, 317] on icon "enhanced table" at bounding box center [680, 323] width 12 height 12
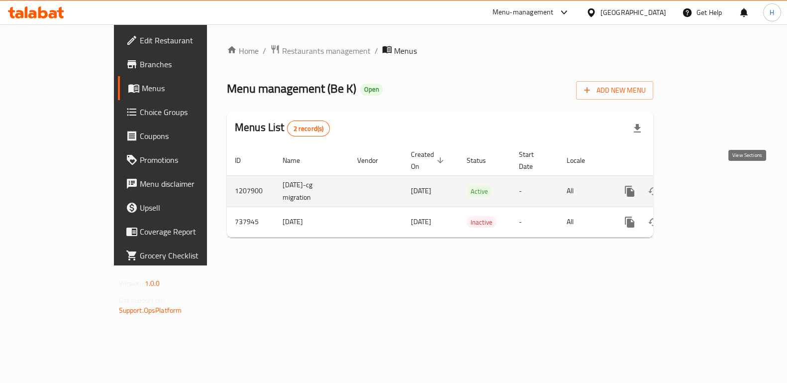
click at [707, 185] on icon "enhanced table" at bounding box center [701, 191] width 12 height 12
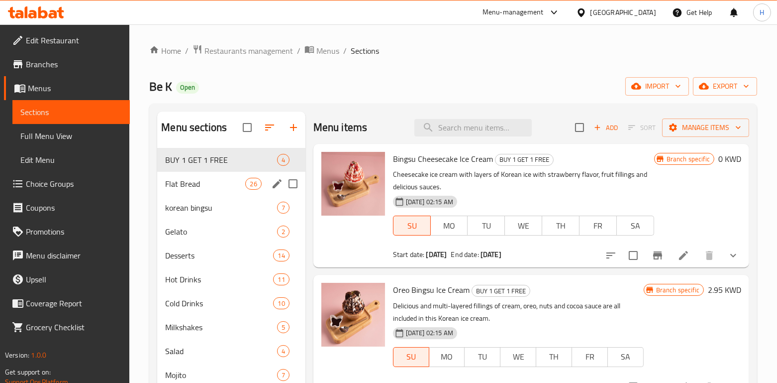
click at [201, 174] on div "Flat Bread 26" at bounding box center [231, 184] width 148 height 24
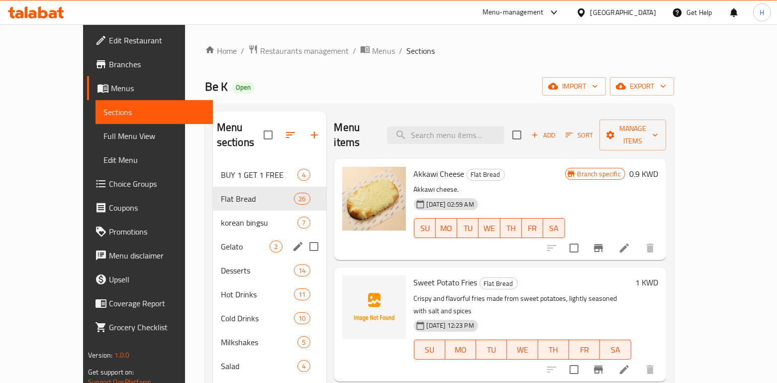
scroll to position [30, 0]
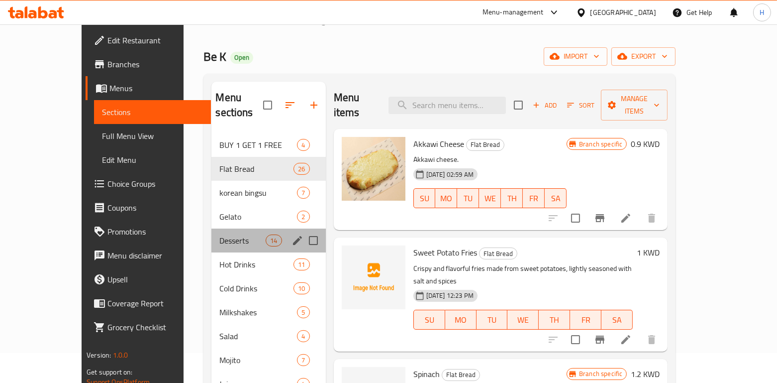
click at [215, 228] on div "Desserts 14" at bounding box center [268, 240] width 114 height 24
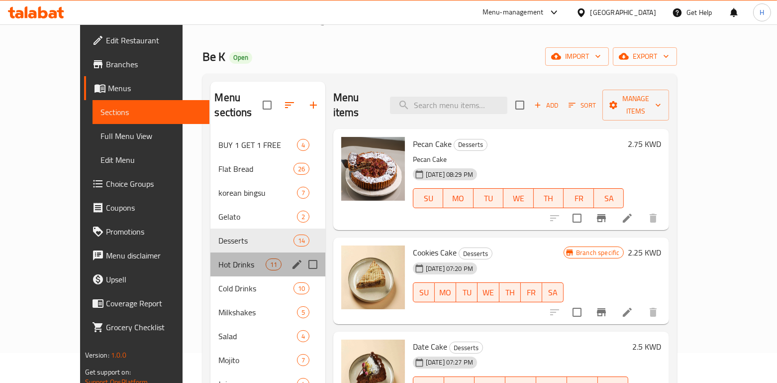
click at [213, 252] on div "Hot Drinks 11" at bounding box center [267, 264] width 115 height 24
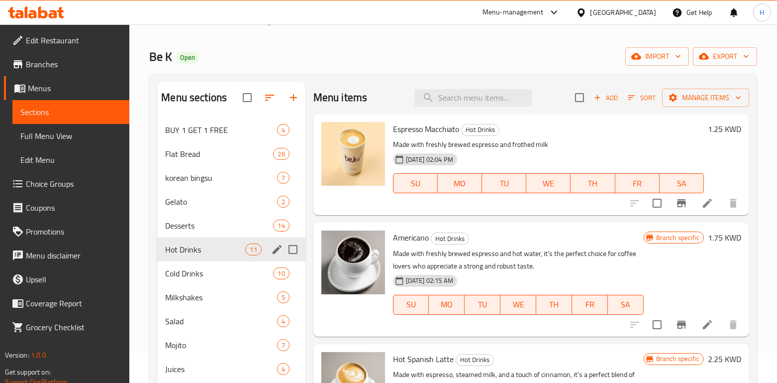
scroll to position [53, 0]
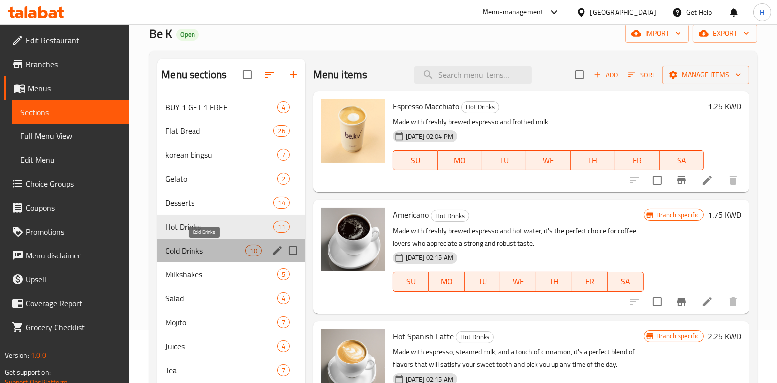
click at [212, 247] on span "Cold Drinks" at bounding box center [205, 250] width 80 height 12
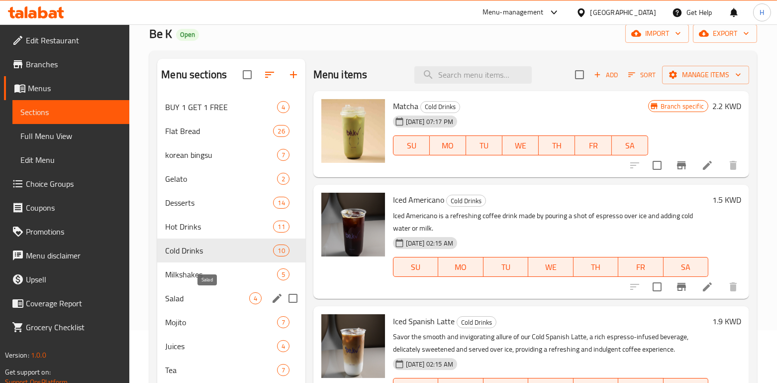
scroll to position [105, 0]
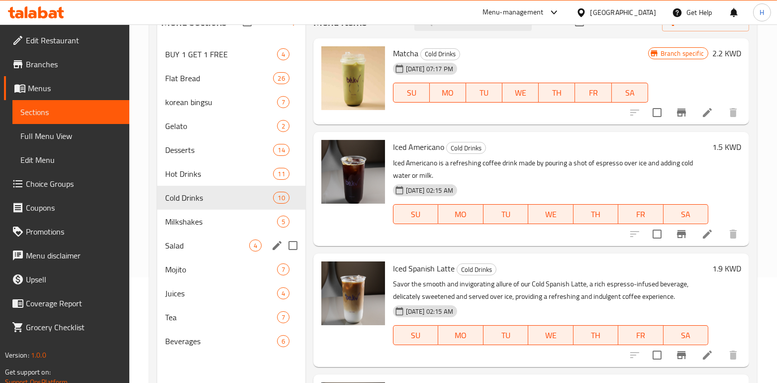
click at [207, 255] on div "Salad 4" at bounding box center [231, 245] width 148 height 24
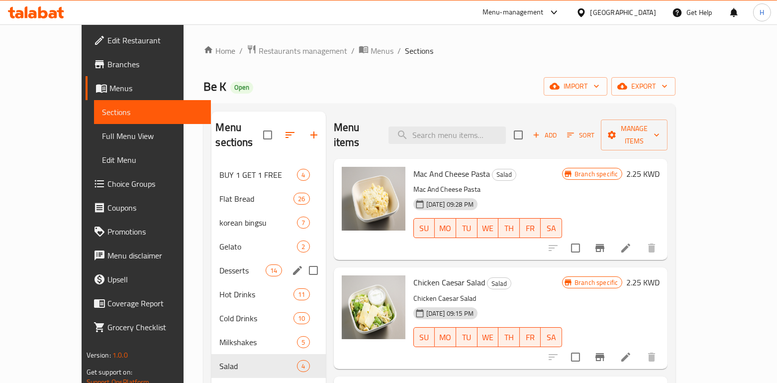
scroll to position [70, 0]
